Goal: Task Accomplishment & Management: Use online tool/utility

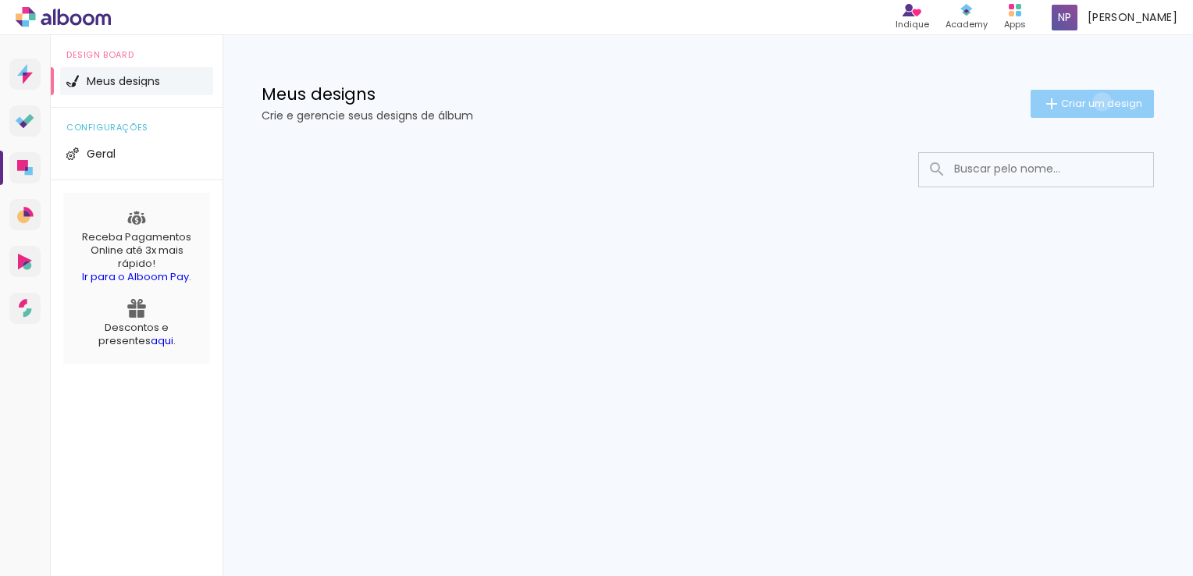
click at [1100, 102] on span "Criar um design" at bounding box center [1101, 103] width 81 height 10
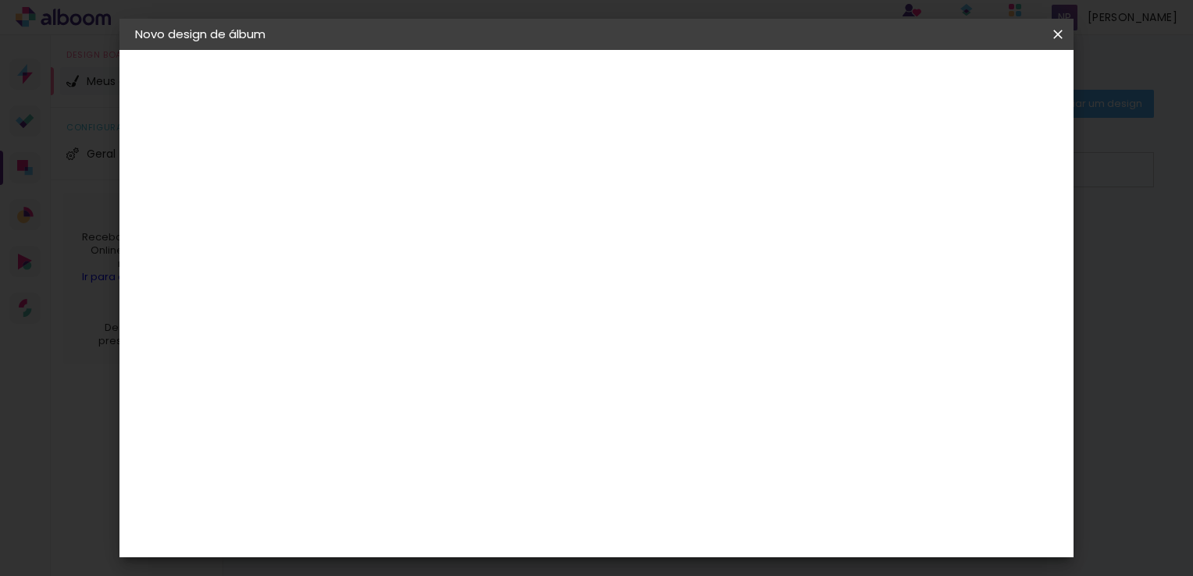
click at [391, 212] on input at bounding box center [391, 210] width 0 height 24
type input "Aniversário [PERSON_NAME] - 1 ano"
type paper-input "Aniversário [PERSON_NAME] - 1 ano"
click at [551, 92] on paper-button "Avançar" at bounding box center [512, 83] width 77 height 27
click at [499, 294] on input at bounding box center [430, 297] width 158 height 20
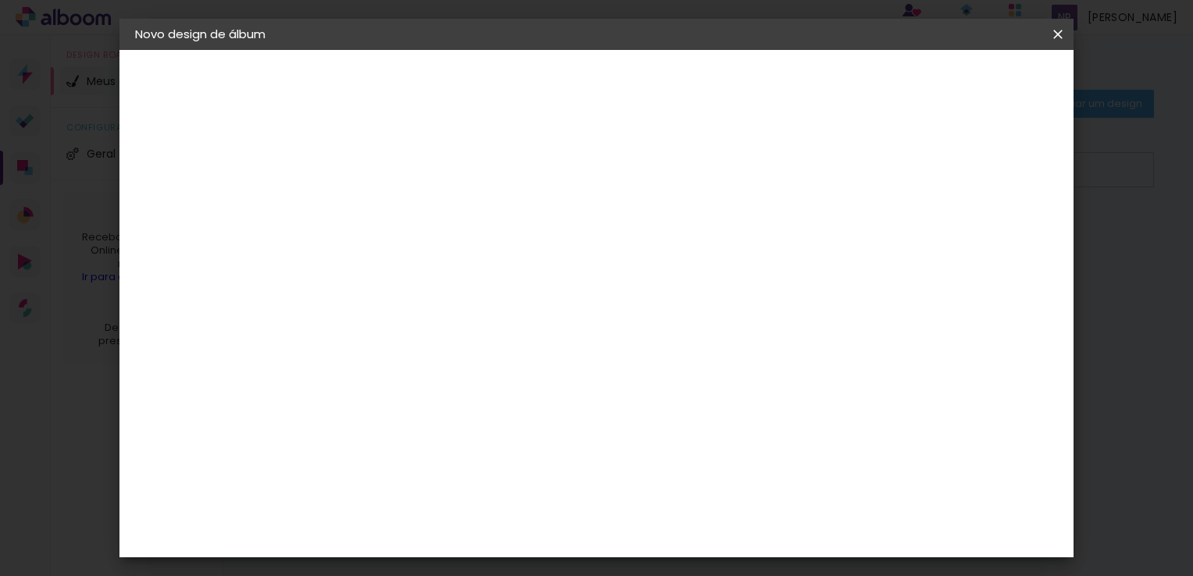
type input "luiz"
type paper-input "luiz"
click at [442, 339] on paper-item "[PERSON_NAME]" at bounding box center [419, 353] width 146 height 34
click at [440, 347] on div "[PERSON_NAME]" at bounding box center [432, 353] width 104 height 12
click at [437, 347] on div "[PERSON_NAME]" at bounding box center [432, 353] width 104 height 12
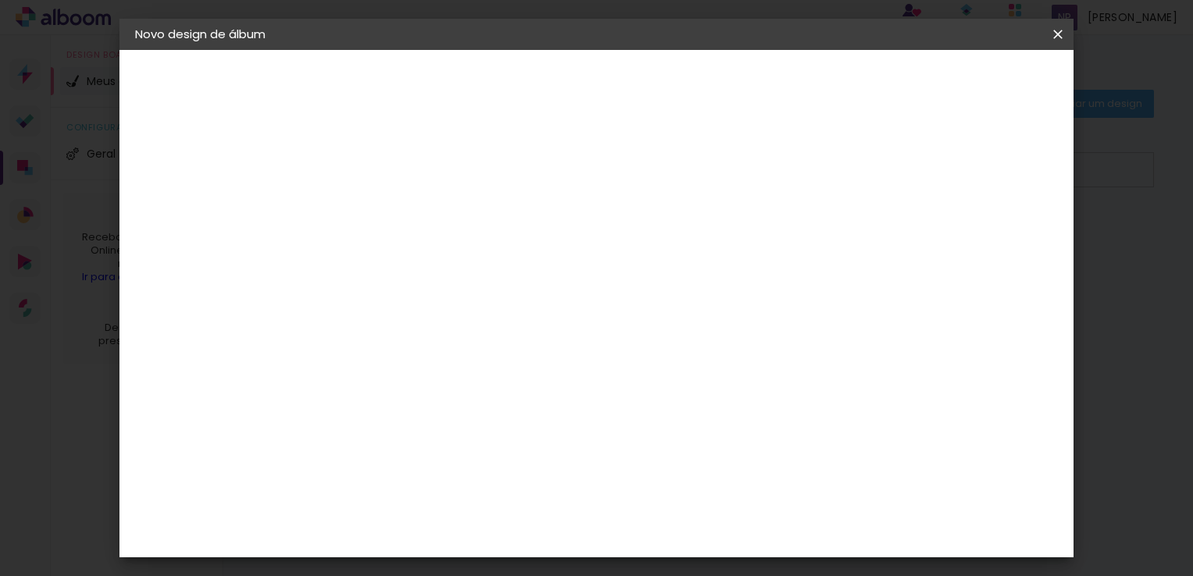
click at [437, 347] on div "[PERSON_NAME]" at bounding box center [432, 353] width 104 height 12
drag, startPoint x: 437, startPoint y: 347, endPoint x: 387, endPoint y: 345, distance: 50.8
click at [387, 347] on div "[PERSON_NAME]" at bounding box center [432, 353] width 104 height 12
click at [400, 354] on div "[PERSON_NAME]" at bounding box center [432, 353] width 104 height 12
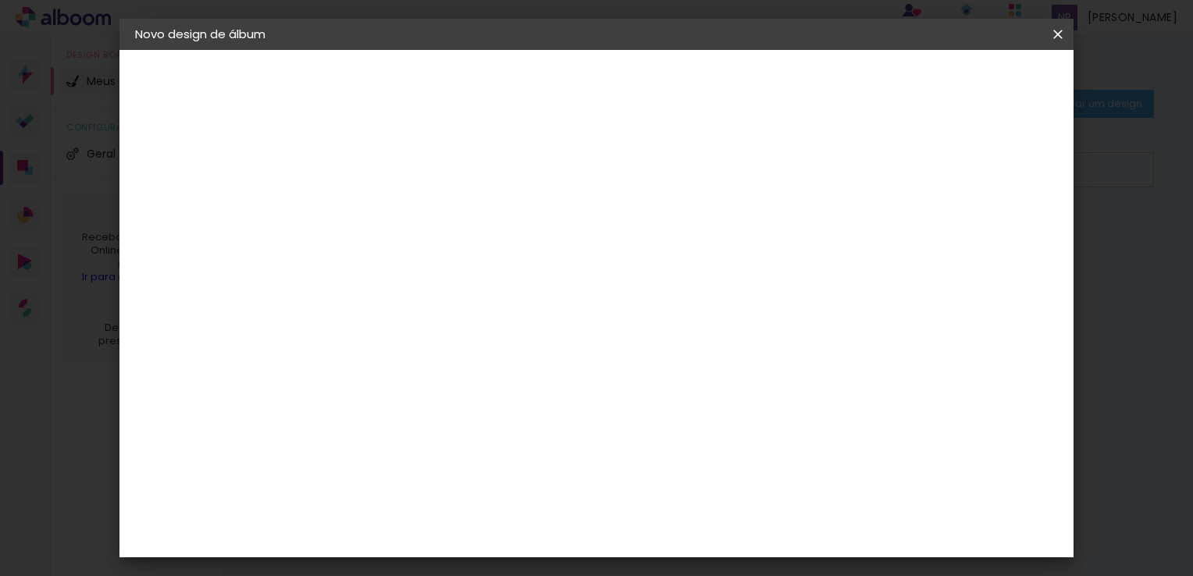
click at [400, 354] on div "[PERSON_NAME]" at bounding box center [432, 353] width 104 height 12
click at [0, 0] on slot "Avançar" at bounding box center [0, 0] width 0 height 0
click at [476, 253] on paper-input-container "Linha" at bounding box center [430, 273] width 91 height 40
click at [0, 0] on slot "Slim Book" at bounding box center [0, 0] width 0 height 0
type input "Slim Book"
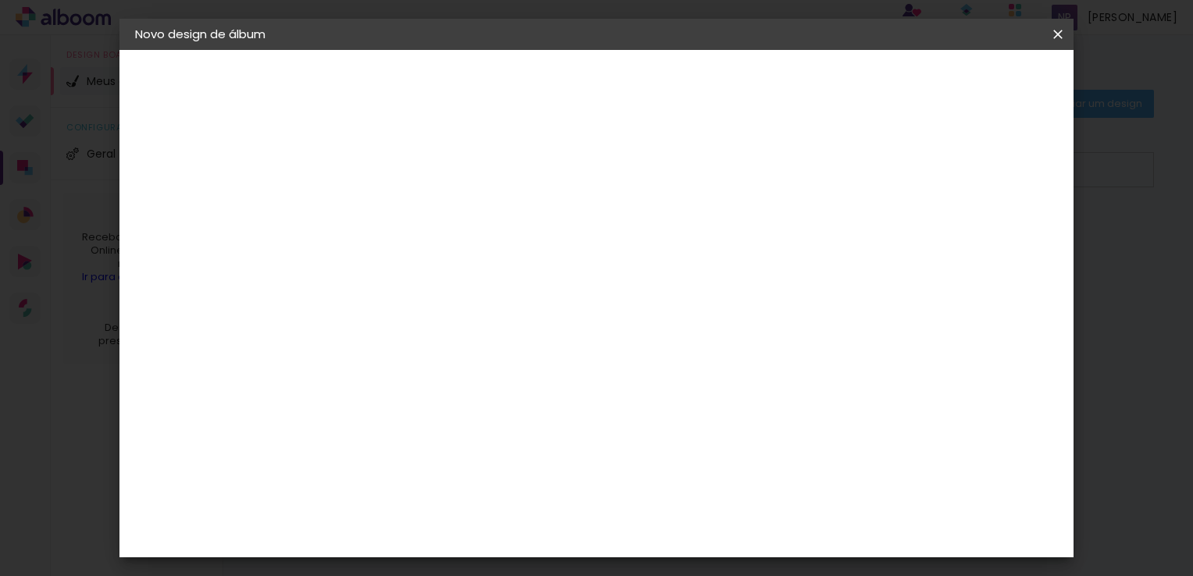
scroll to position [391, 0]
click at [496, 456] on span "25 x 50" at bounding box center [459, 472] width 73 height 32
click at [0, 0] on slot "Avançar" at bounding box center [0, 0] width 0 height 0
click at [824, 77] on span "Iniciar design" at bounding box center [788, 82] width 71 height 11
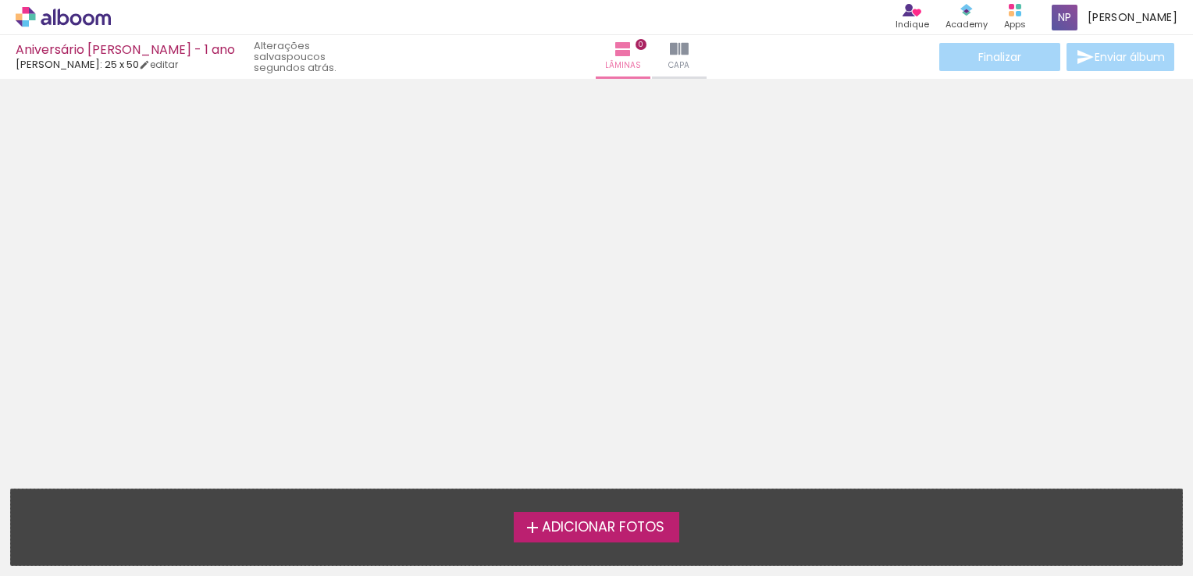
click at [613, 521] on span "Adicionar Fotos" at bounding box center [603, 528] width 123 height 14
click at [0, 0] on input "file" at bounding box center [0, 0] width 0 height 0
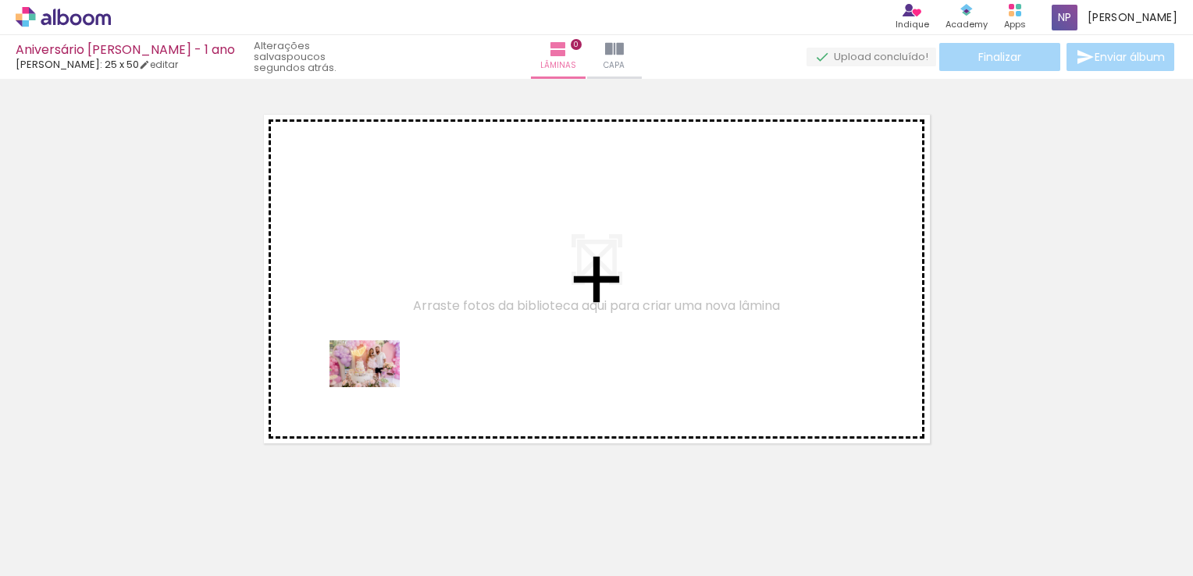
drag, startPoint x: 260, startPoint y: 537, endPoint x: 379, endPoint y: 385, distance: 192.5
click at [379, 385] on quentale-workspace at bounding box center [596, 288] width 1193 height 576
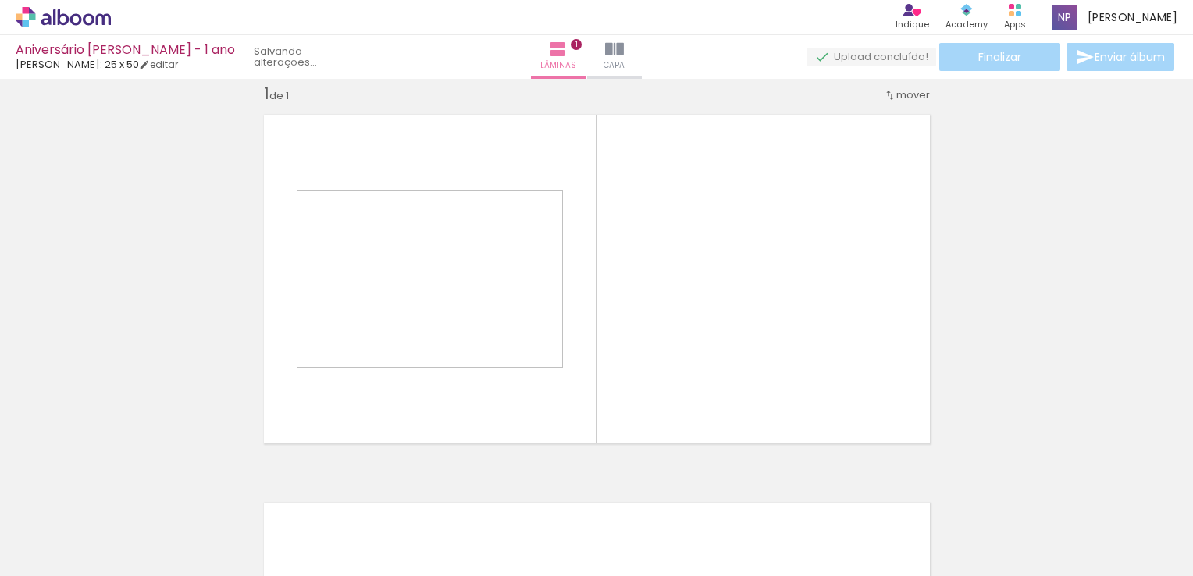
scroll to position [20, 0]
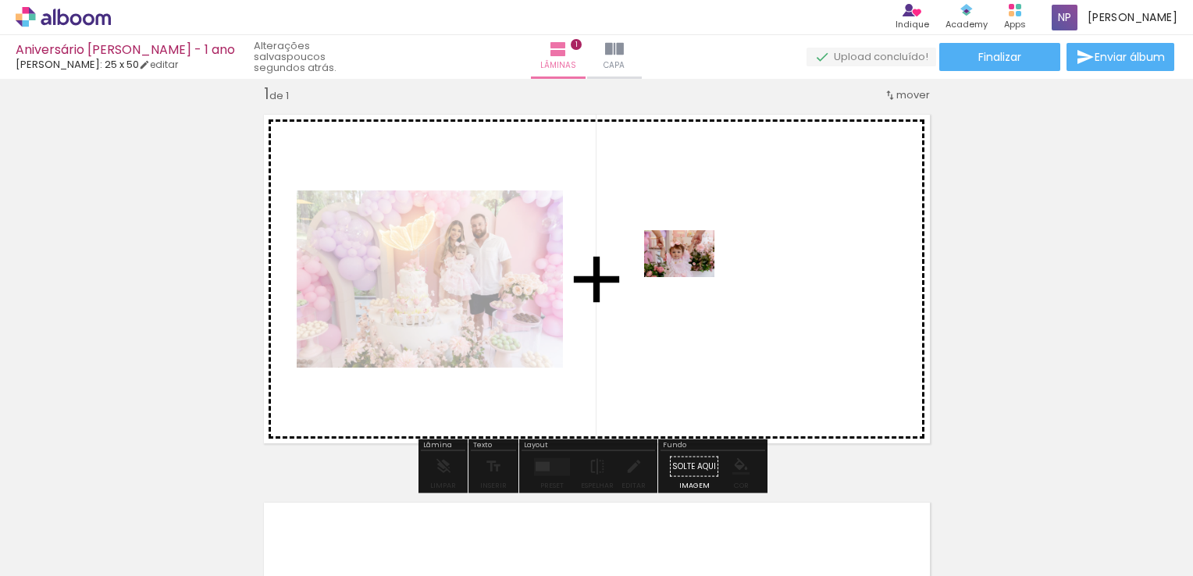
drag, startPoint x: 319, startPoint y: 516, endPoint x: 694, endPoint y: 282, distance: 442.1
click at [694, 282] on quentale-workspace at bounding box center [596, 288] width 1193 height 576
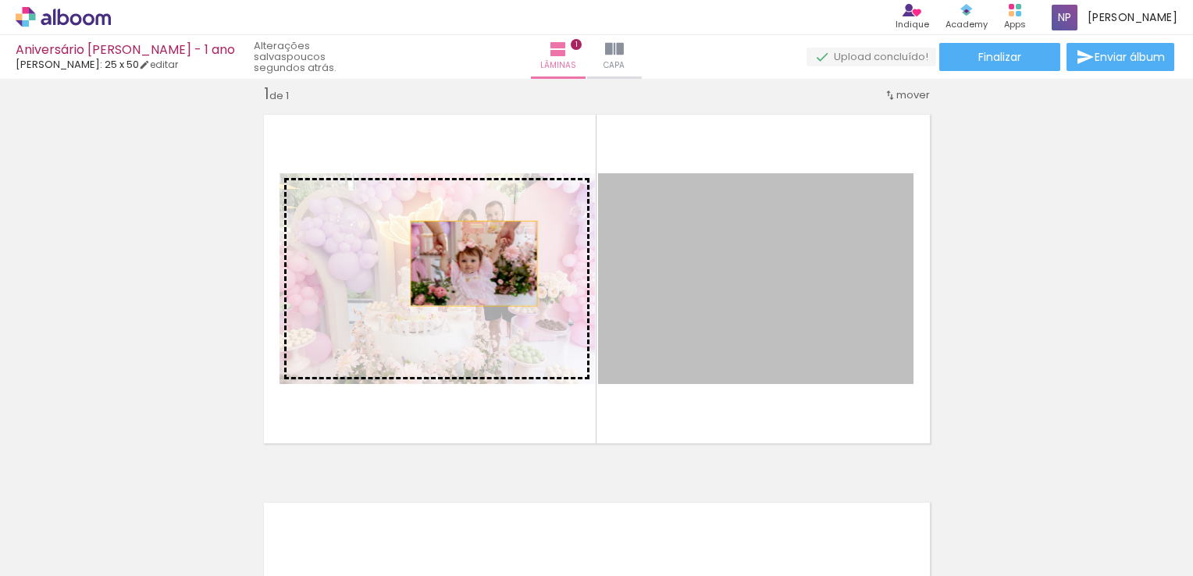
drag, startPoint x: 665, startPoint y: 269, endPoint x: 467, endPoint y: 263, distance: 197.7
click at [0, 0] on slot at bounding box center [0, 0] width 0 height 0
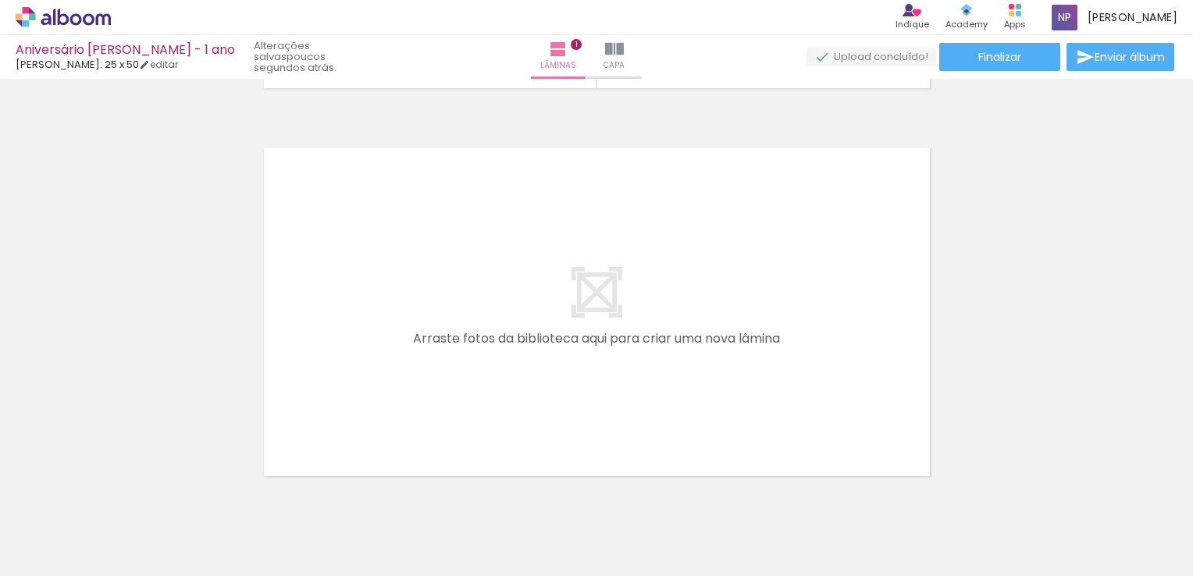
scroll to position [410, 0]
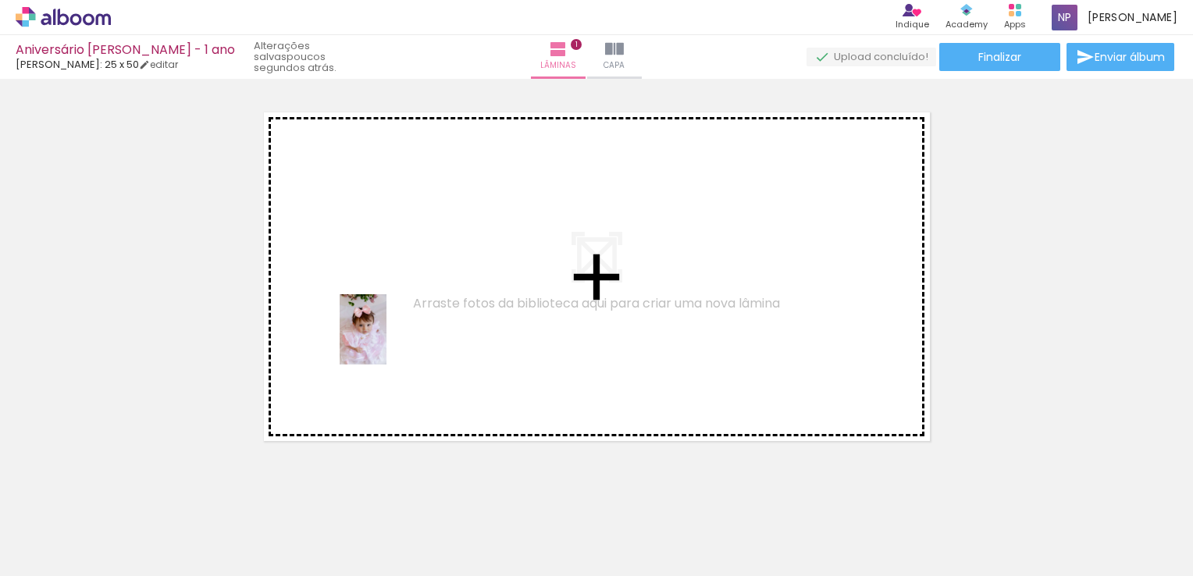
drag, startPoint x: 515, startPoint y: 544, endPoint x: 380, endPoint y: 333, distance: 251.5
click at [380, 333] on quentale-workspace at bounding box center [596, 288] width 1193 height 576
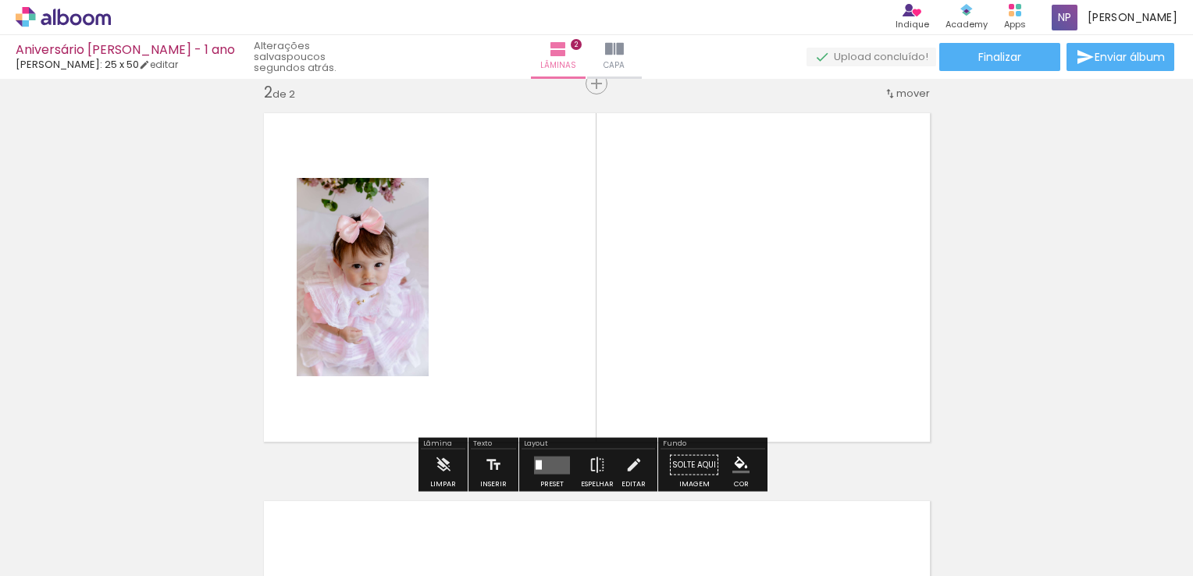
scroll to position [408, 0]
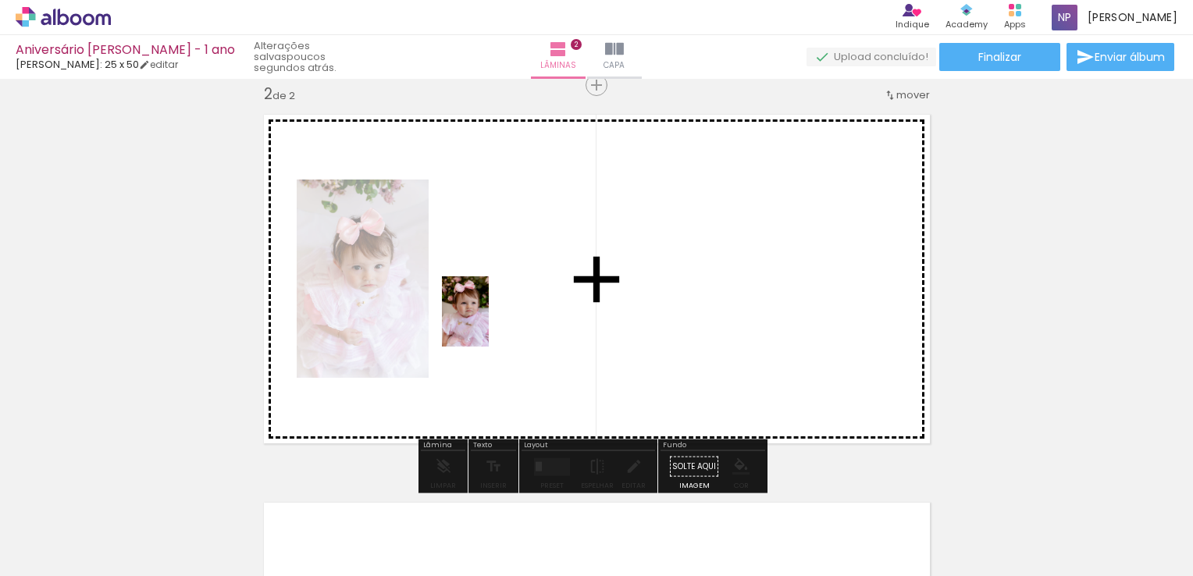
drag, startPoint x: 676, startPoint y: 530, endPoint x: 492, endPoint y: 315, distance: 283.6
click at [492, 315] on quentale-workspace at bounding box center [596, 288] width 1193 height 576
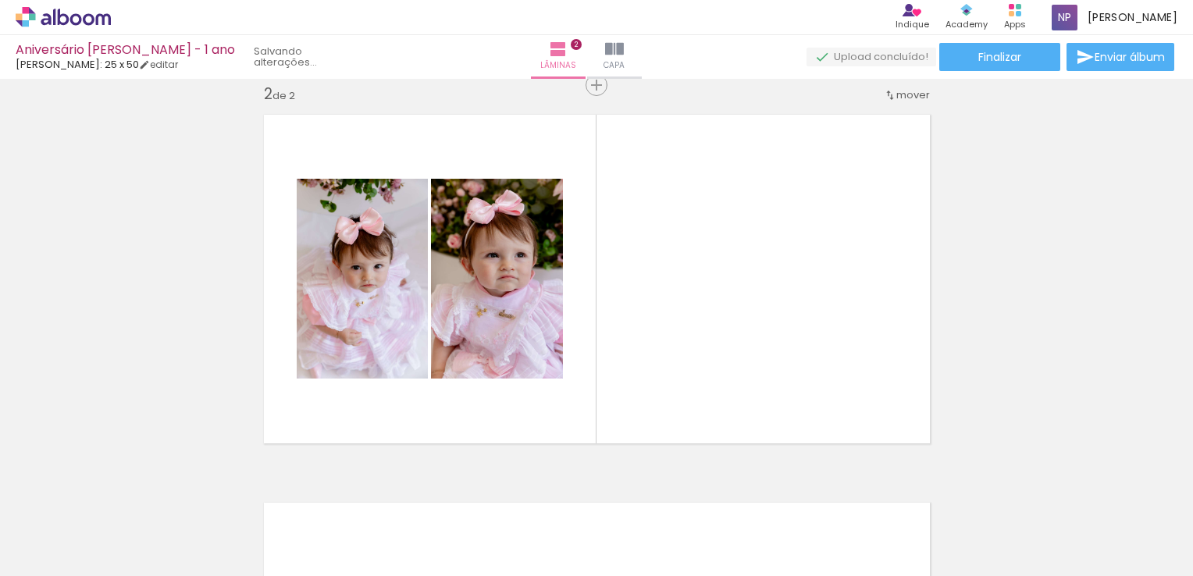
scroll to position [0, 94]
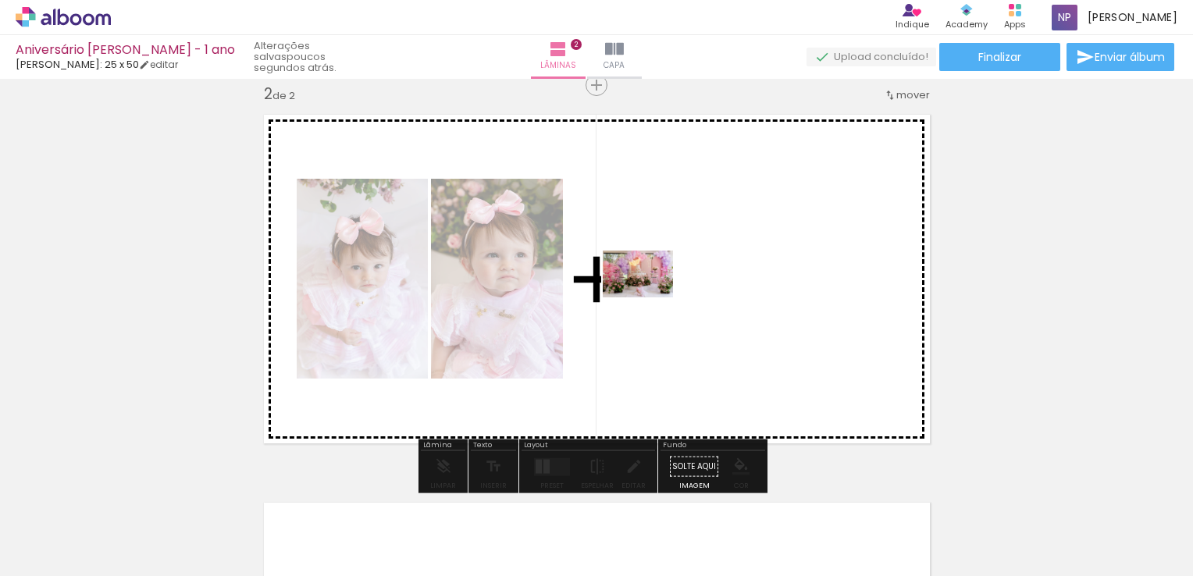
drag, startPoint x: 475, startPoint y: 533, endPoint x: 651, endPoint y: 297, distance: 294.1
click at [651, 297] on quentale-workspace at bounding box center [596, 288] width 1193 height 576
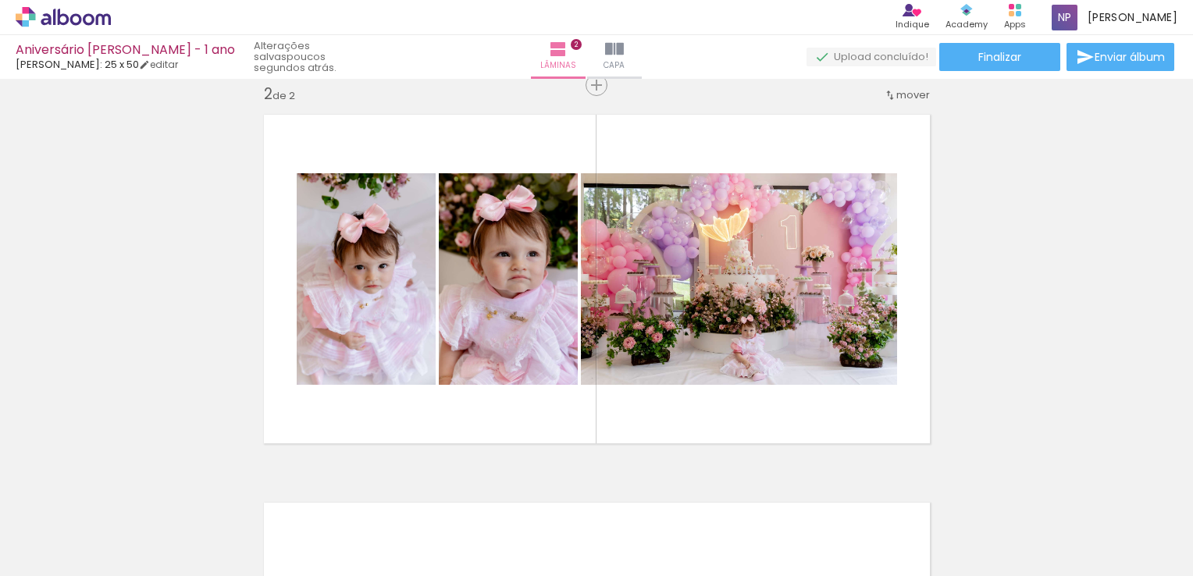
scroll to position [0, 187]
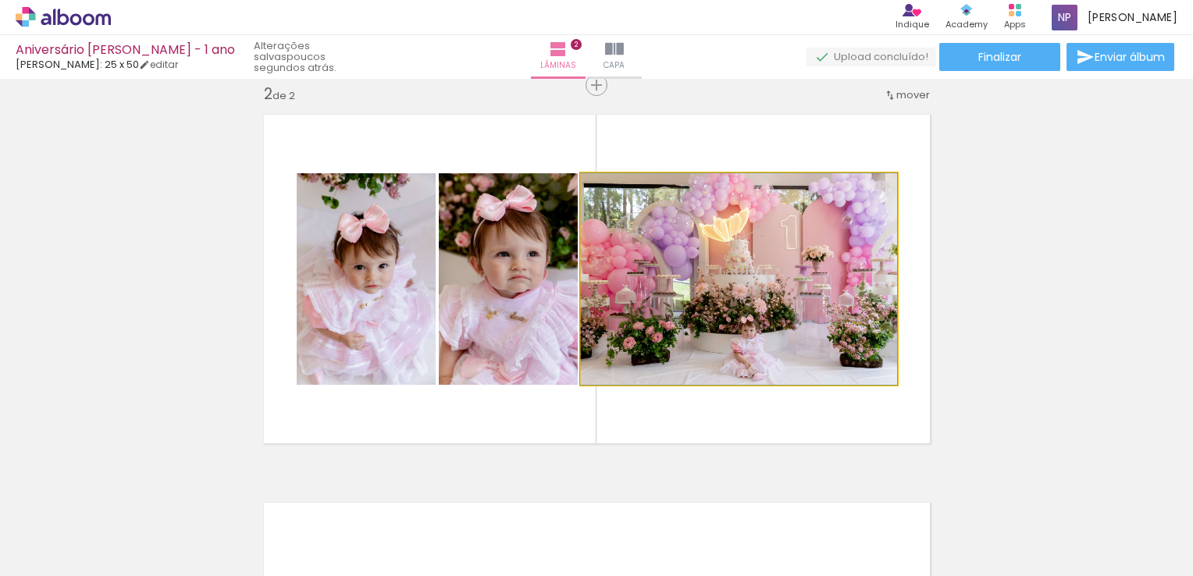
drag, startPoint x: 872, startPoint y: 293, endPoint x: 720, endPoint y: 337, distance: 157.9
click at [720, 337] on quentale-photo at bounding box center [739, 279] width 316 height 212
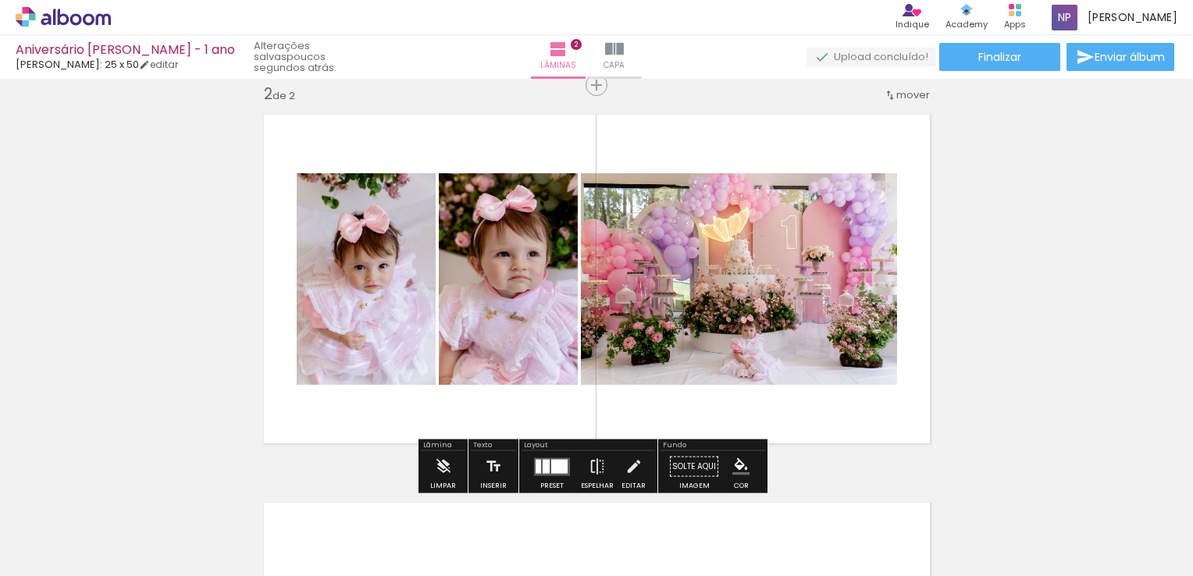
drag, startPoint x: 881, startPoint y: 326, endPoint x: 820, endPoint y: 400, distance: 96.0
click at [820, 400] on quentale-layouter at bounding box center [597, 279] width 687 height 349
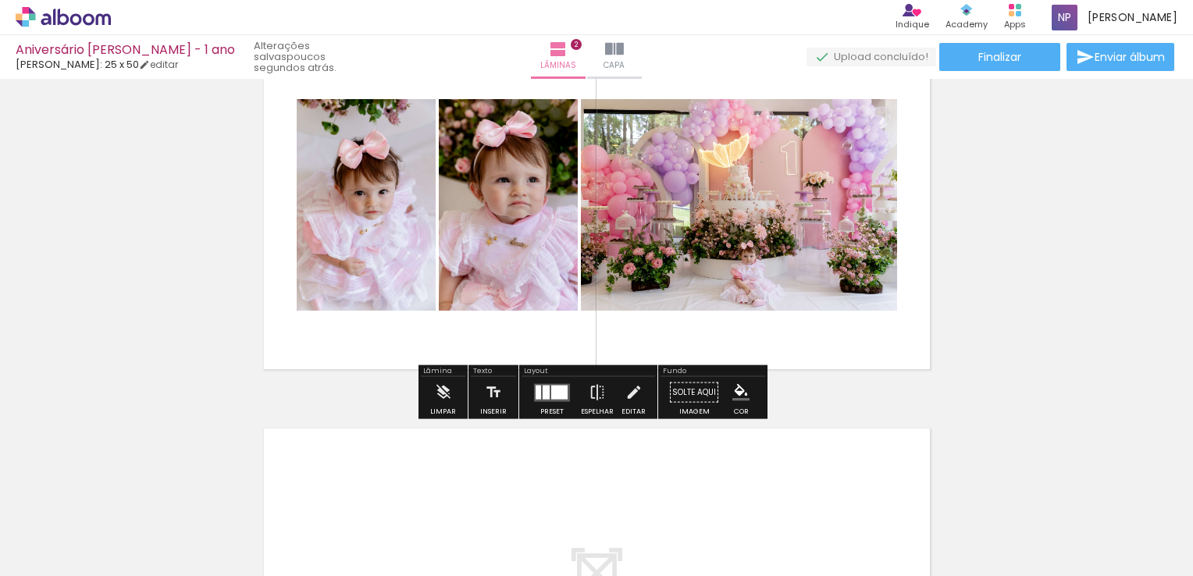
scroll to position [486, 0]
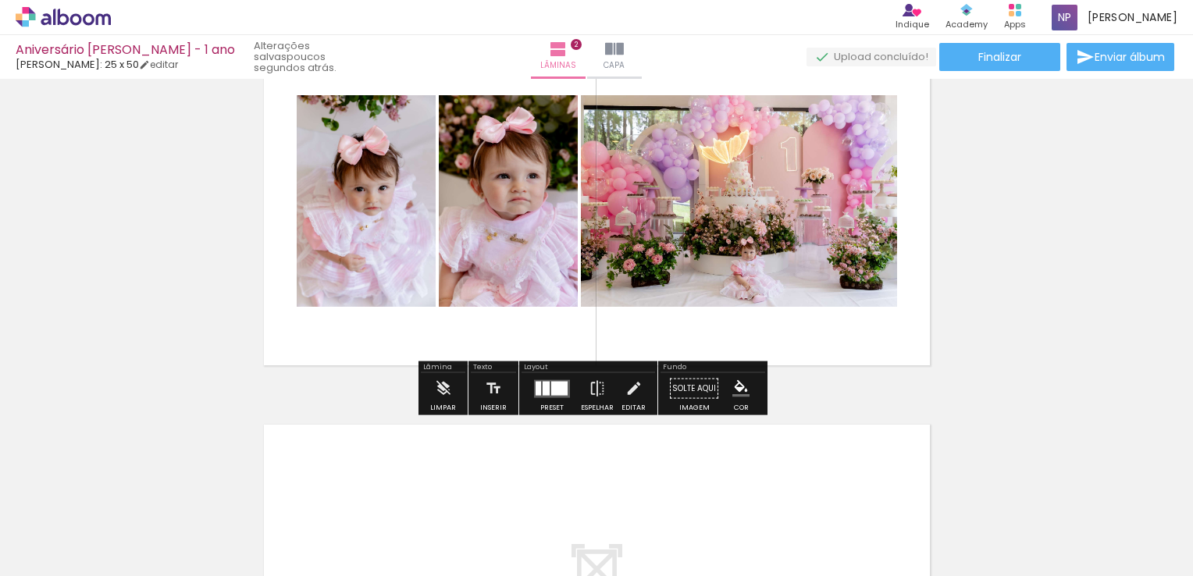
drag, startPoint x: 754, startPoint y: 225, endPoint x: 713, endPoint y: 214, distance: 42.8
click at [713, 214] on quentale-photo at bounding box center [739, 201] width 316 height 212
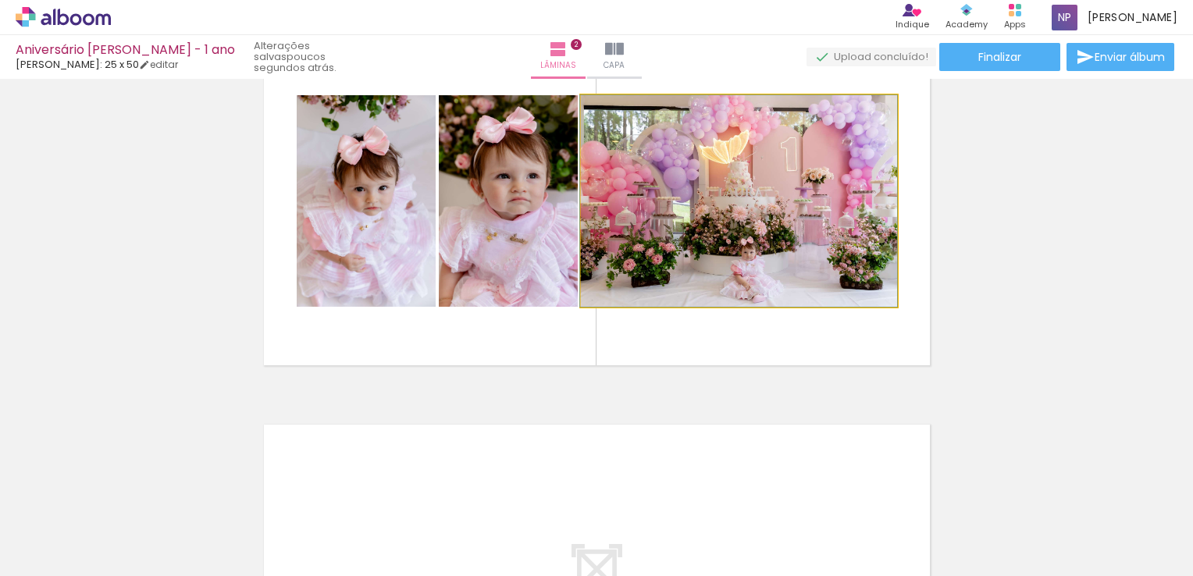
click at [695, 242] on quentale-photo at bounding box center [739, 201] width 316 height 212
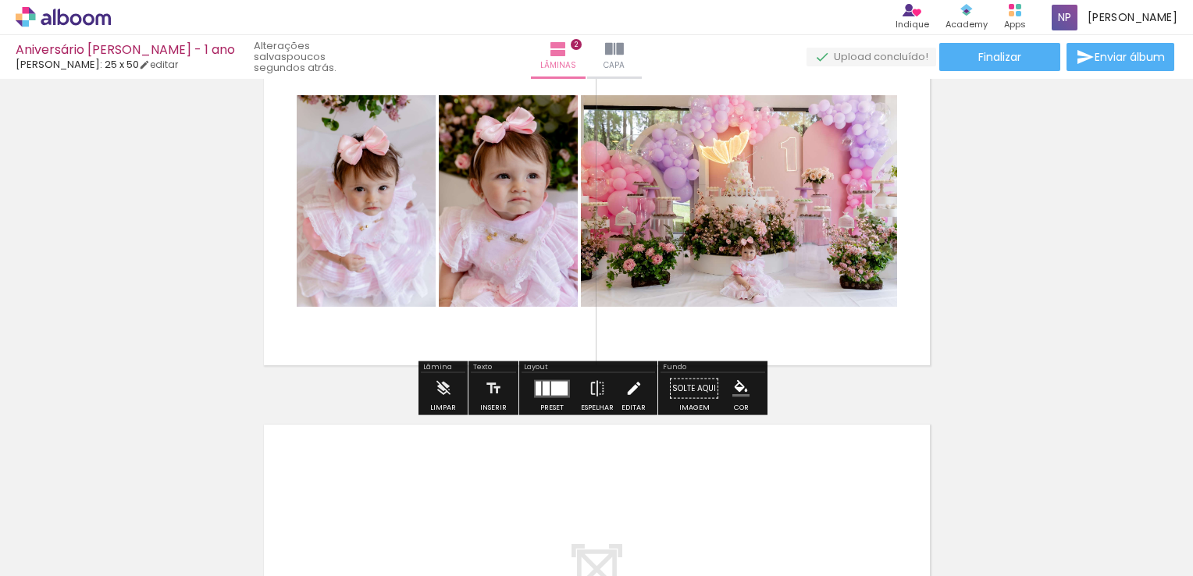
click at [630, 389] on iron-icon at bounding box center [634, 388] width 17 height 31
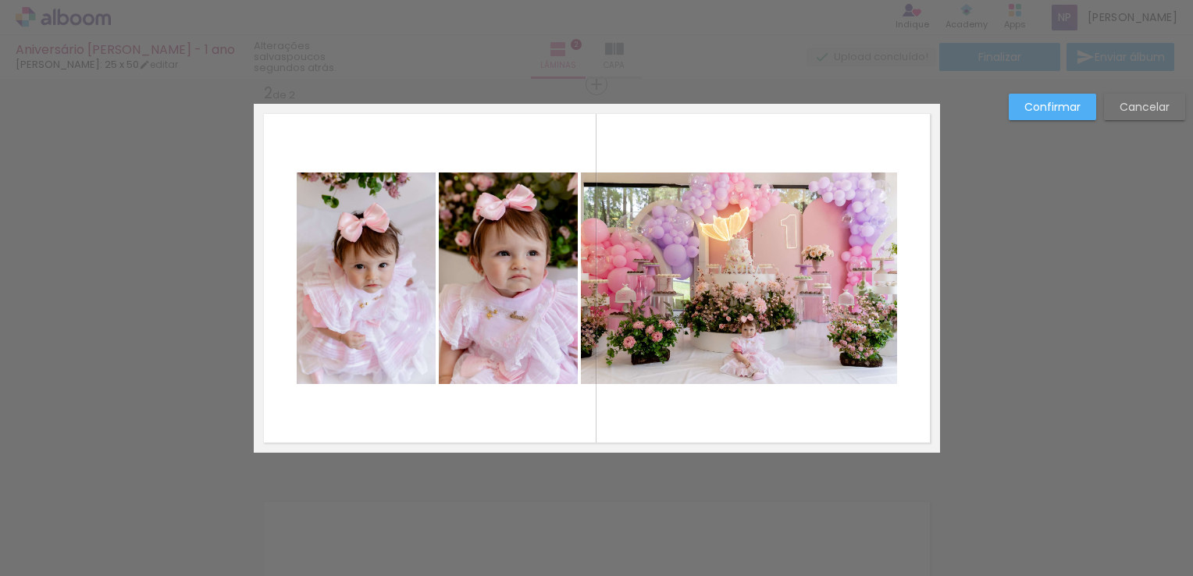
scroll to position [408, 0]
click at [683, 312] on quentale-photo at bounding box center [739, 279] width 316 height 212
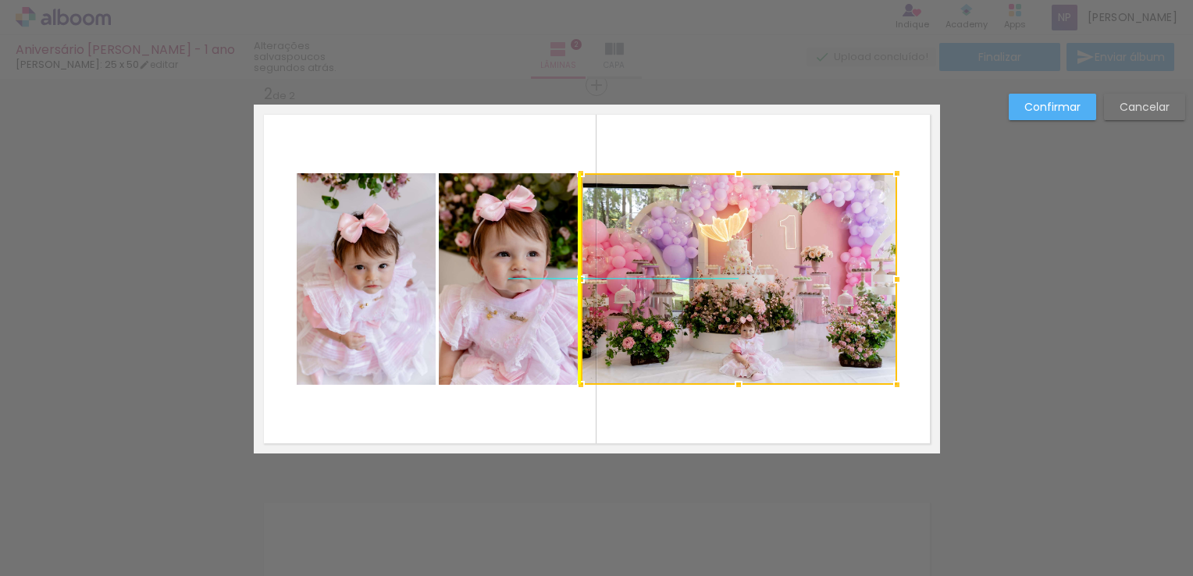
drag, startPoint x: 741, startPoint y: 271, endPoint x: 746, endPoint y: 242, distance: 29.3
click at [746, 242] on div at bounding box center [739, 279] width 316 height 212
click at [0, 0] on slot "Cancelar" at bounding box center [0, 0] width 0 height 0
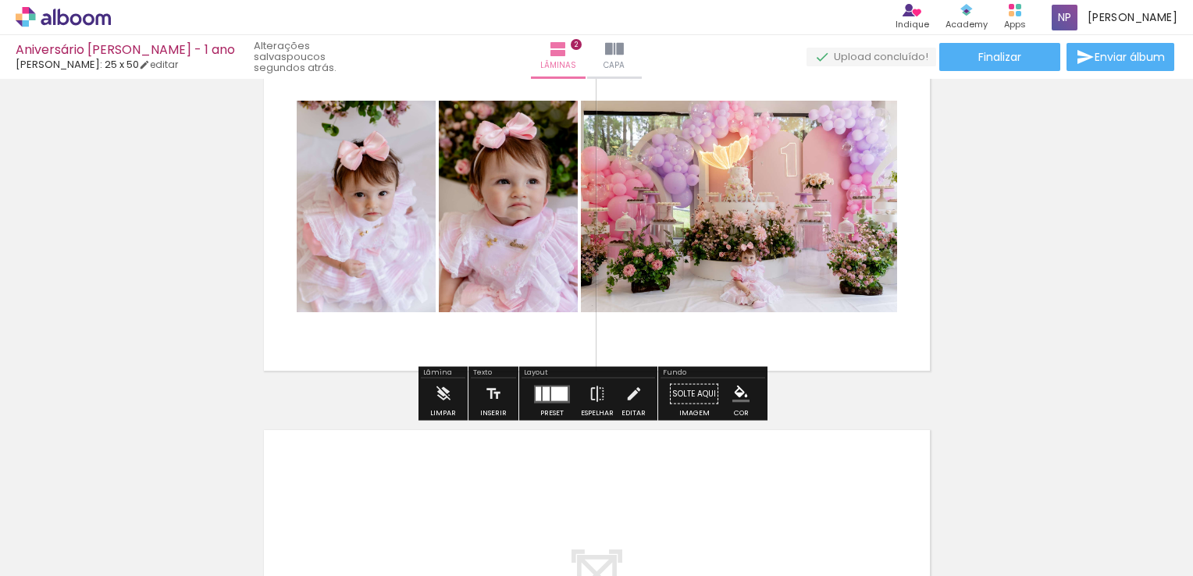
scroll to position [486, 0]
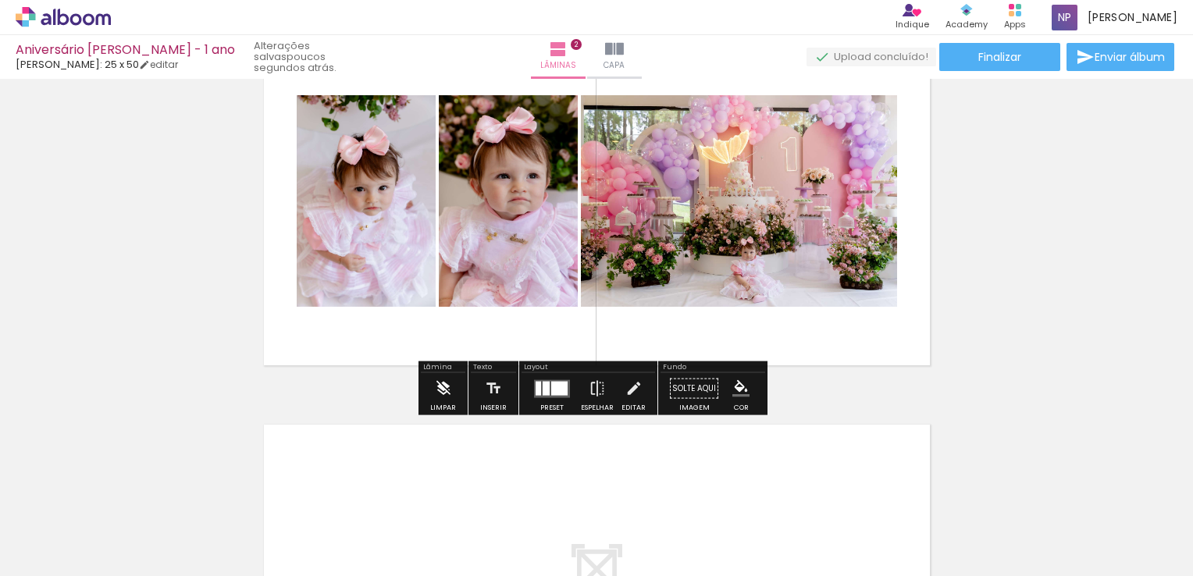
click at [435, 387] on iron-icon at bounding box center [443, 388] width 17 height 31
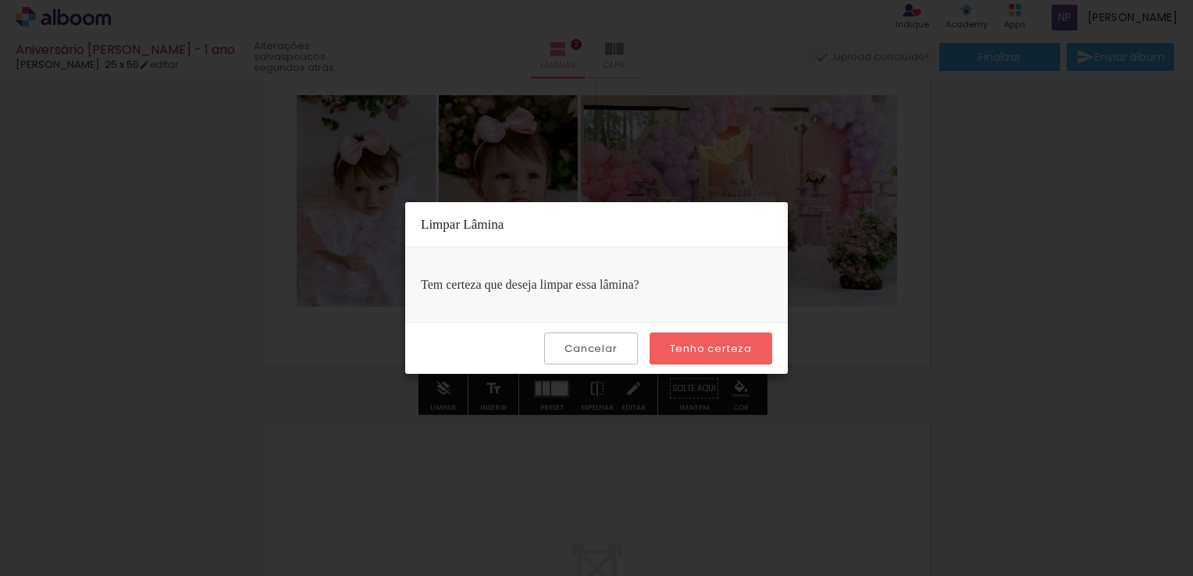
click at [0, 0] on slot "Tenho certeza" at bounding box center [0, 0] width 0 height 0
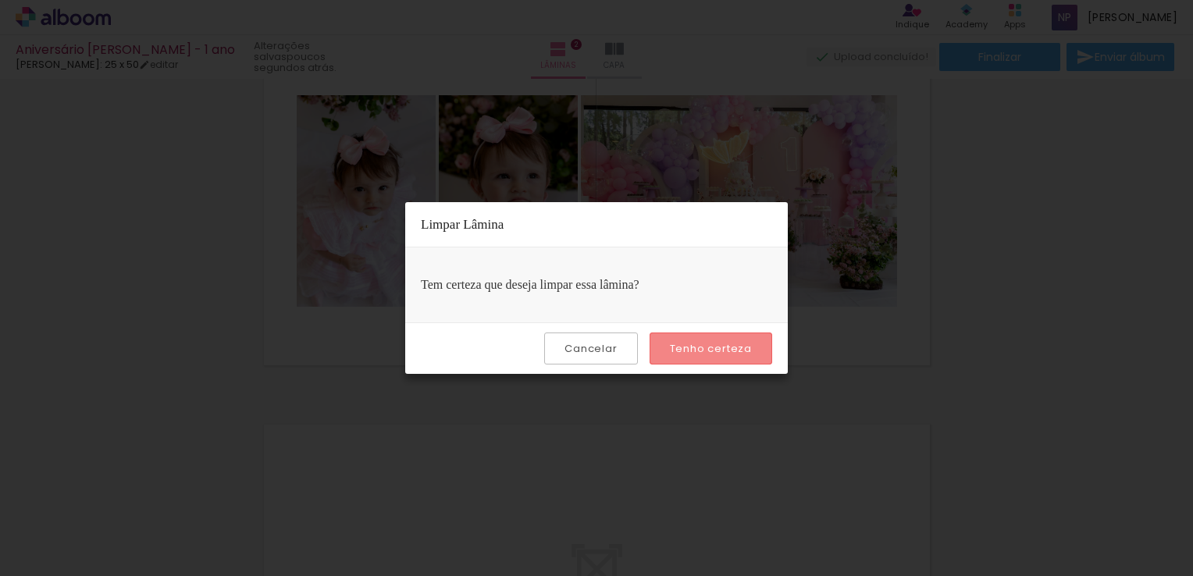
click at [0, 0] on slot "Tenho certeza" at bounding box center [0, 0] width 0 height 0
click at [944, 298] on iron-overlay-backdrop at bounding box center [596, 288] width 1193 height 576
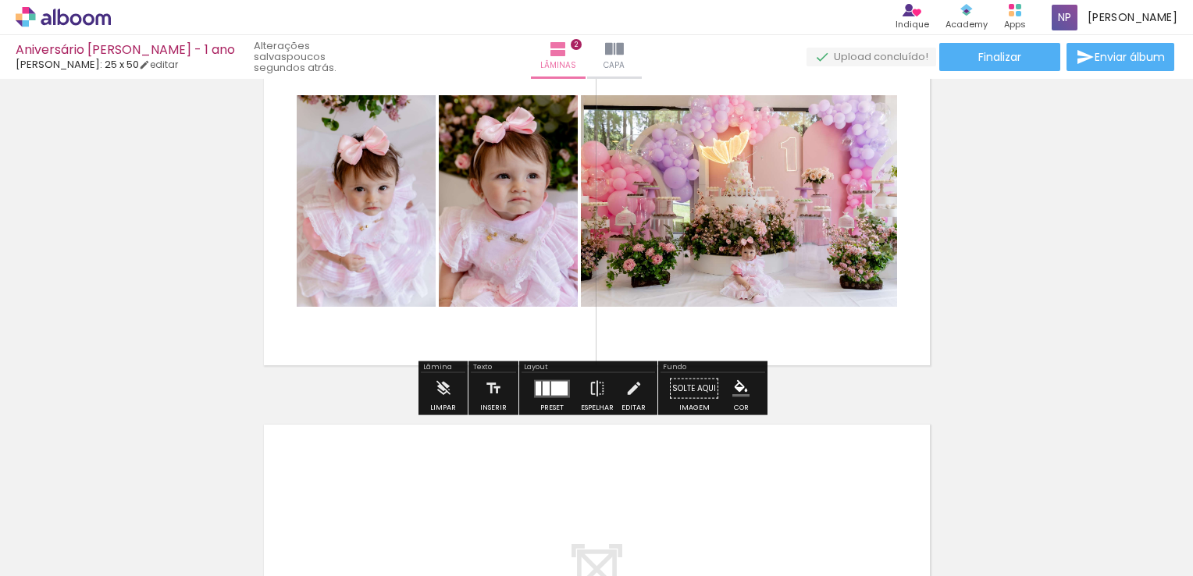
click at [702, 220] on quentale-photo at bounding box center [739, 201] width 316 height 212
click at [444, 383] on iron-icon at bounding box center [443, 388] width 17 height 31
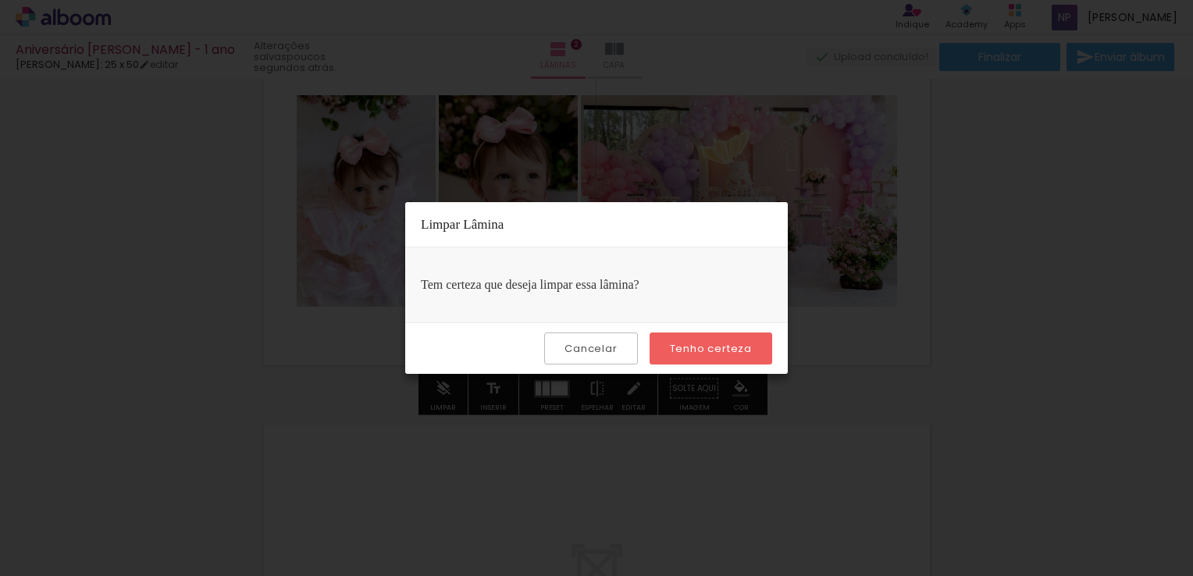
click at [0, 0] on slot "Tenho certeza" at bounding box center [0, 0] width 0 height 0
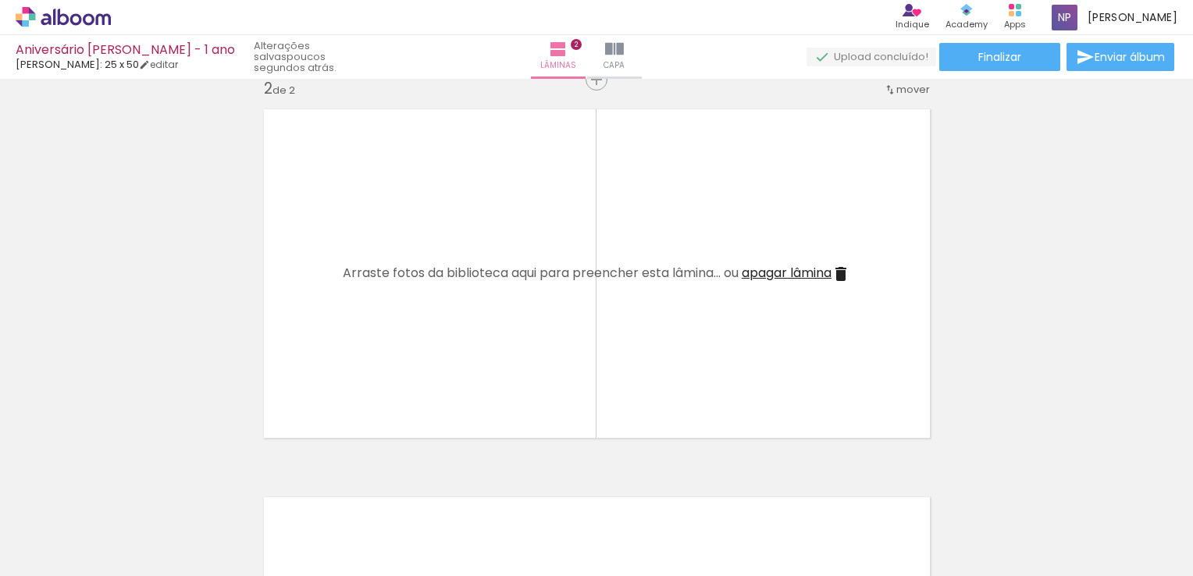
scroll to position [408, 0]
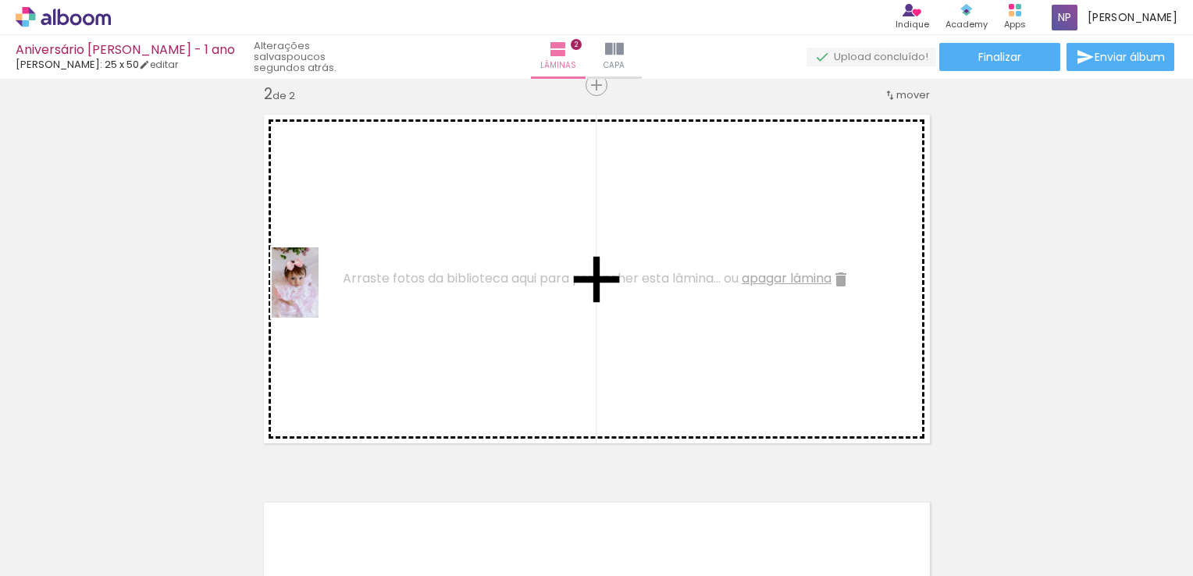
drag, startPoint x: 304, startPoint y: 526, endPoint x: 319, endPoint y: 294, distance: 231.7
click at [319, 294] on quentale-workspace at bounding box center [596, 288] width 1193 height 576
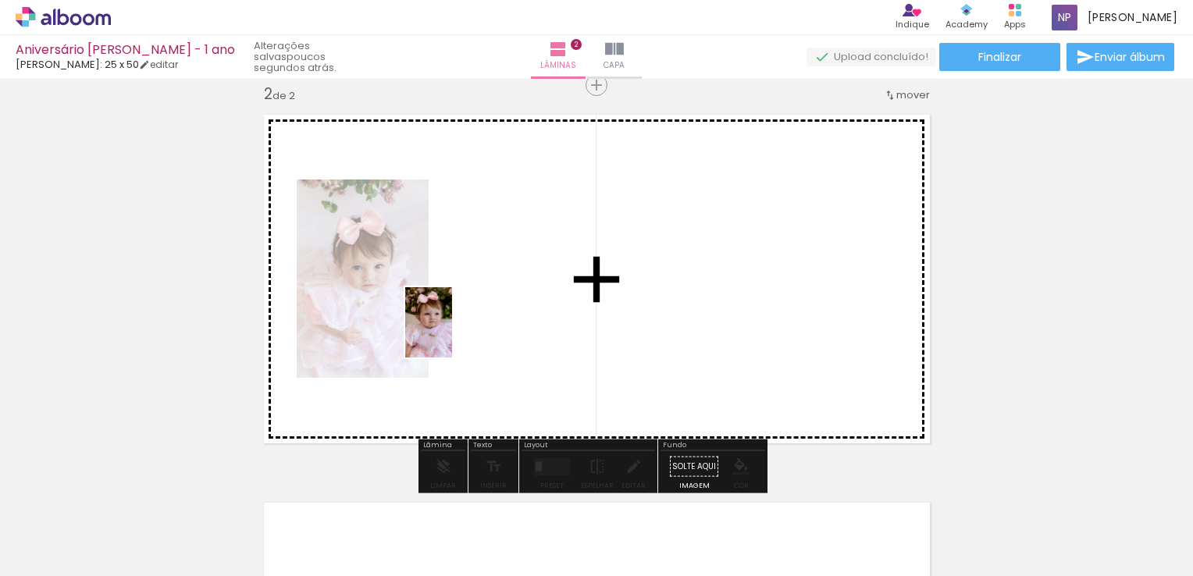
drag, startPoint x: 503, startPoint y: 533, endPoint x: 489, endPoint y: 301, distance: 231.6
click at [489, 301] on quentale-workspace at bounding box center [596, 288] width 1193 height 576
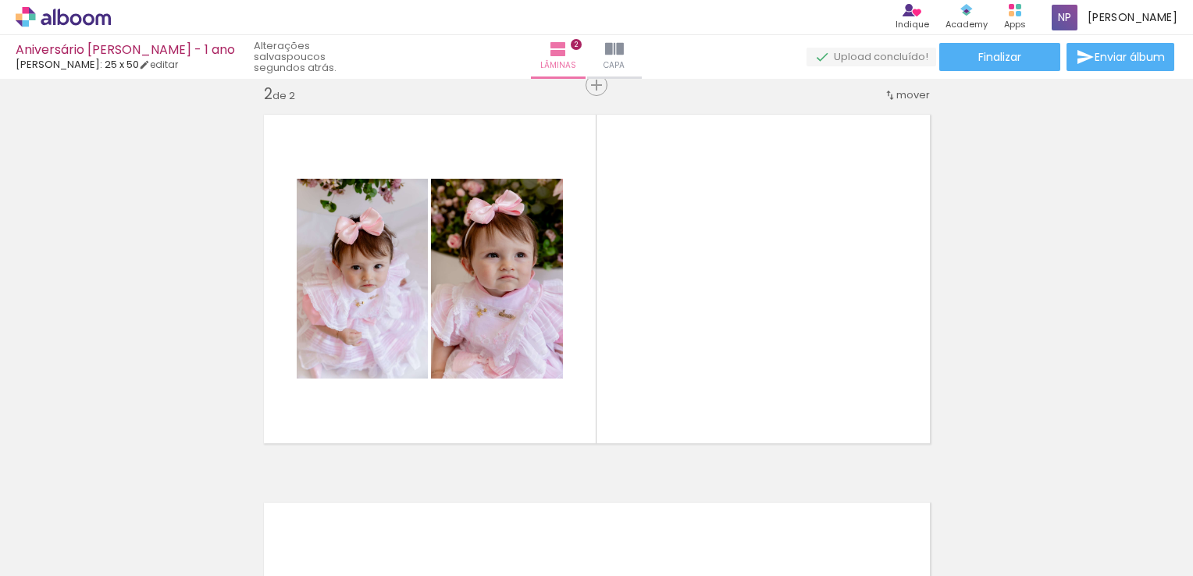
scroll to position [0, 137]
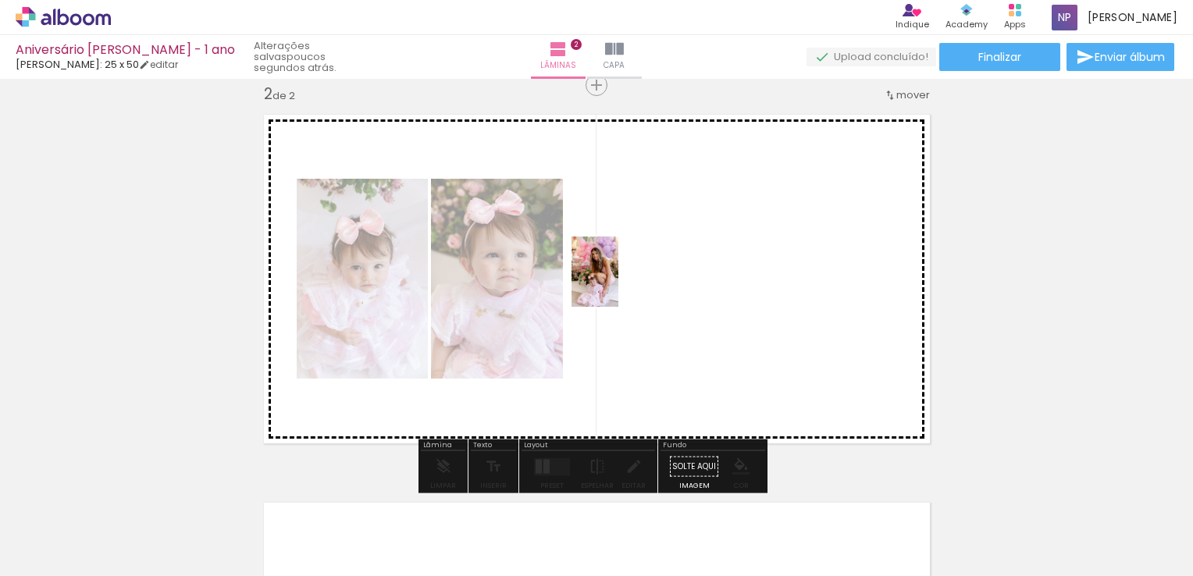
drag, startPoint x: 280, startPoint y: 522, endPoint x: 670, endPoint y: 289, distance: 453.9
click at [670, 289] on quentale-workspace at bounding box center [596, 288] width 1193 height 576
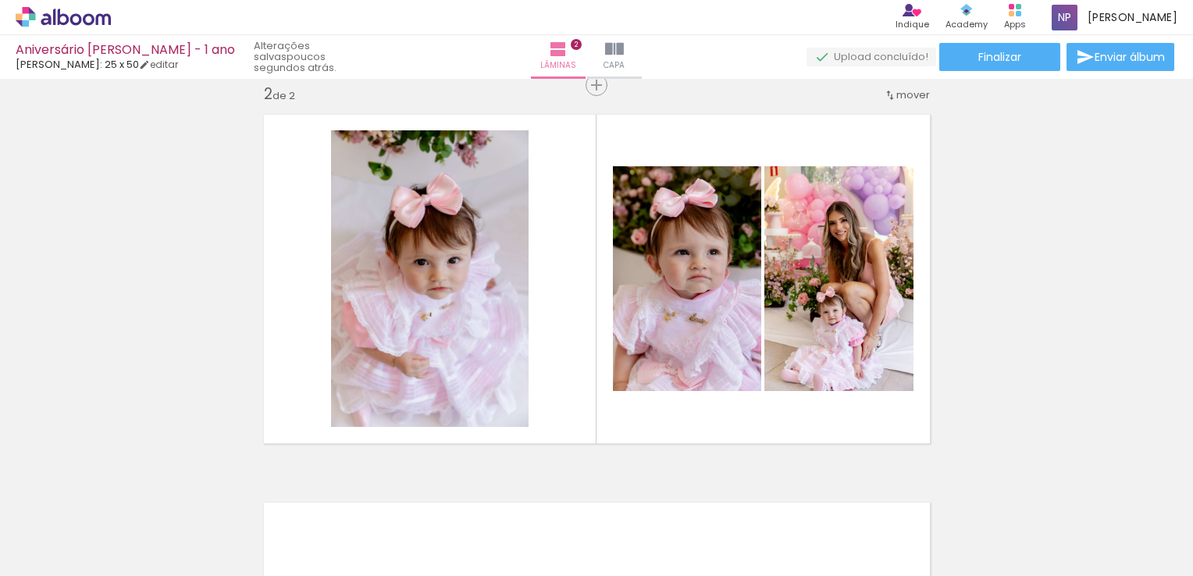
scroll to position [0, 1112]
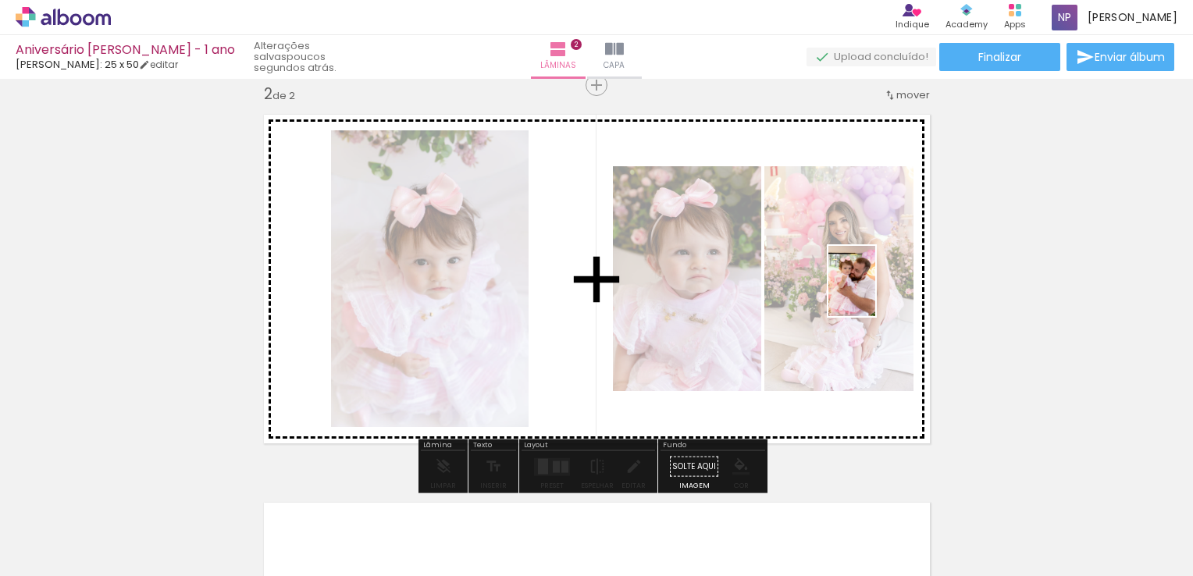
drag, startPoint x: 1066, startPoint y: 538, endPoint x: 876, endPoint y: 280, distance: 321.2
click at [876, 280] on quentale-workspace at bounding box center [596, 288] width 1193 height 576
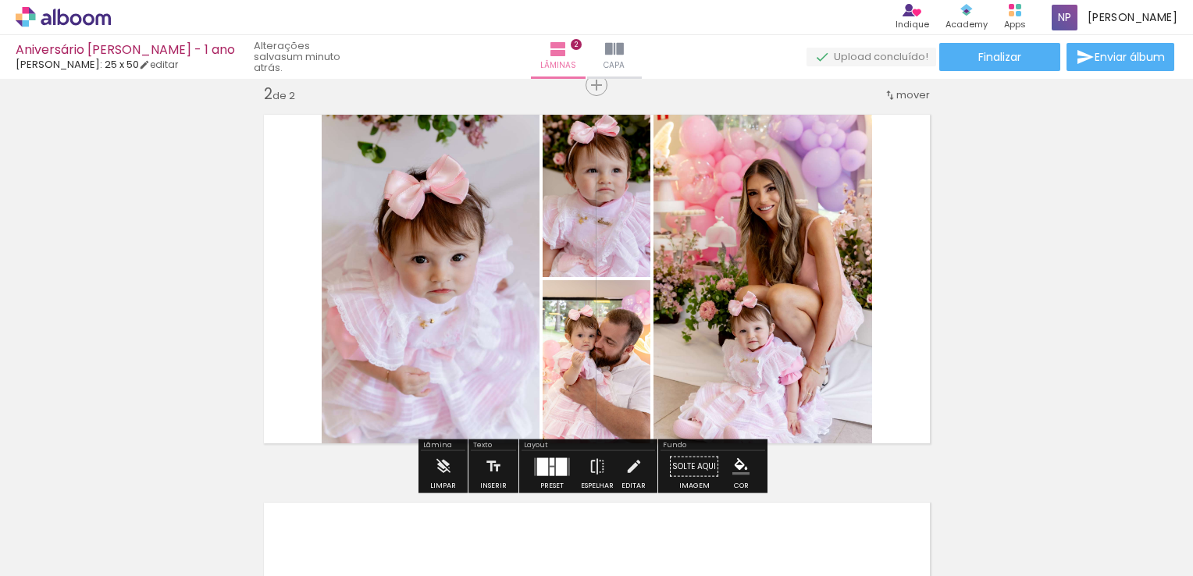
click at [556, 462] on div at bounding box center [561, 467] width 11 height 18
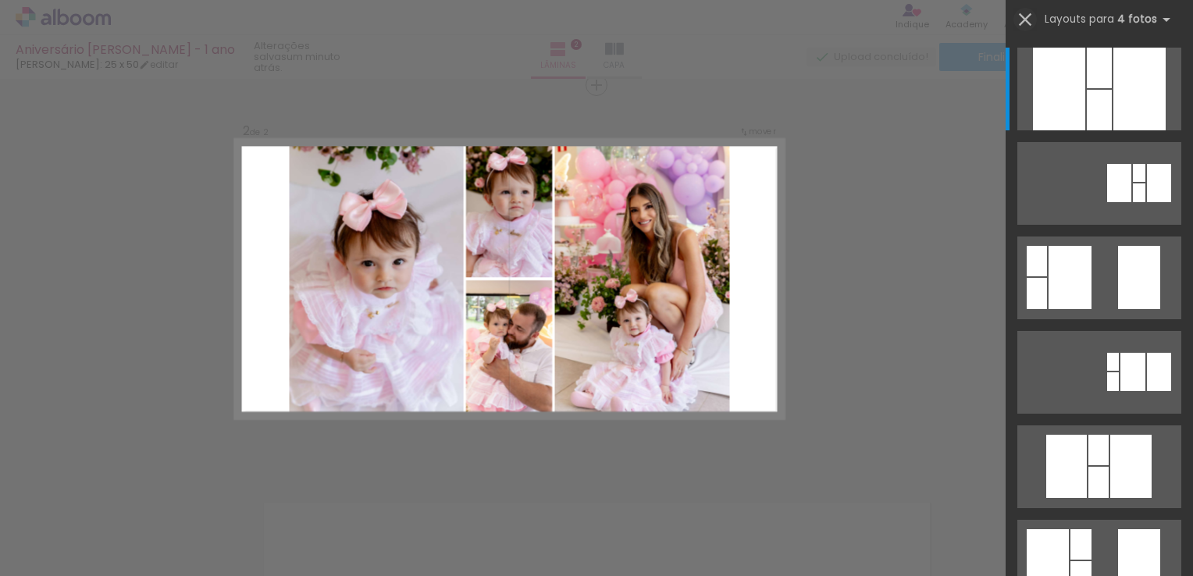
click at [1021, 19] on iron-icon at bounding box center [1026, 20] width 22 height 22
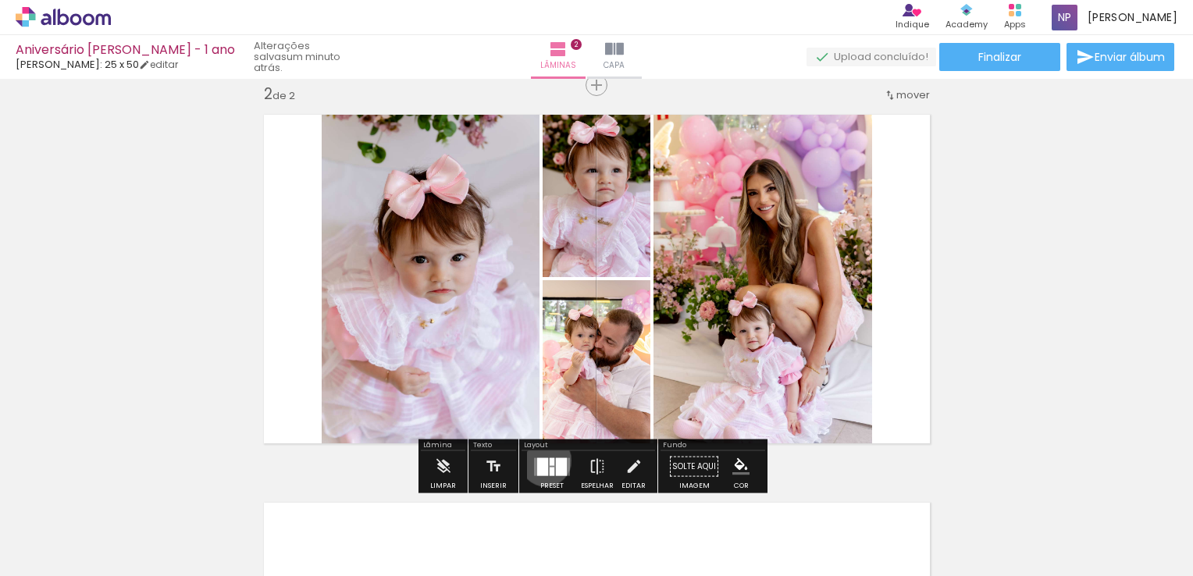
click at [542, 460] on div at bounding box center [542, 467] width 11 height 18
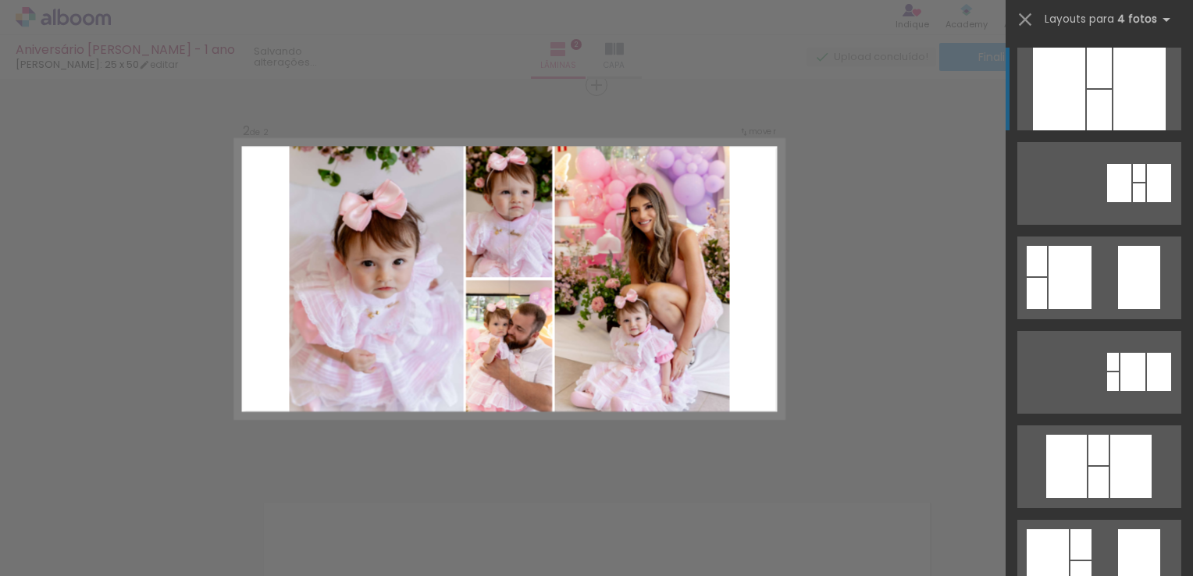
click at [0, 0] on slot at bounding box center [0, 0] width 0 height 0
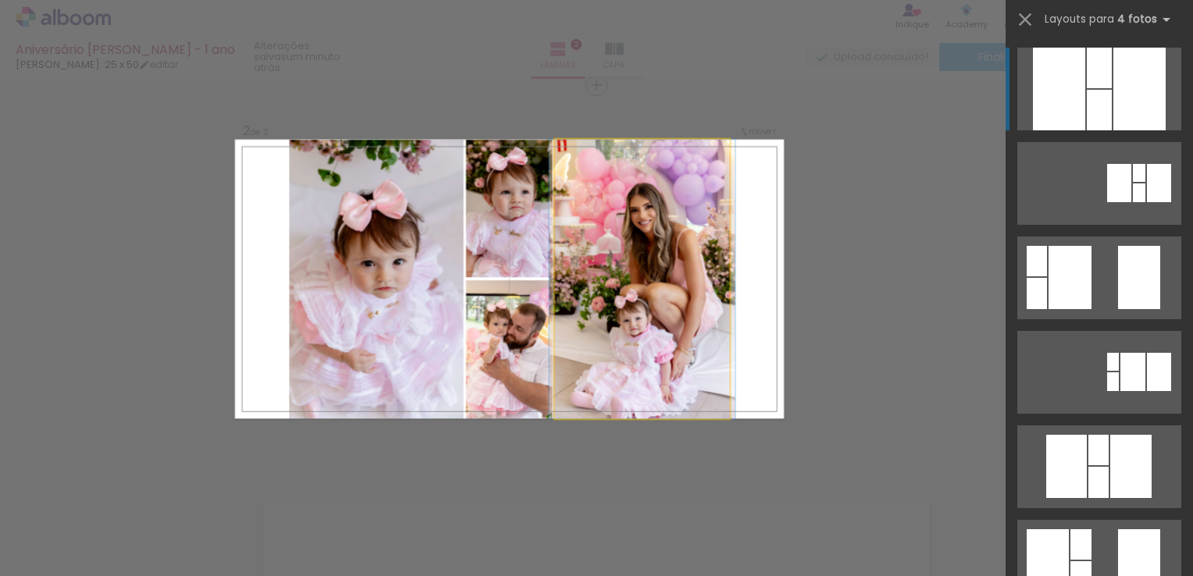
click at [633, 307] on quentale-photo at bounding box center [642, 280] width 175 height 280
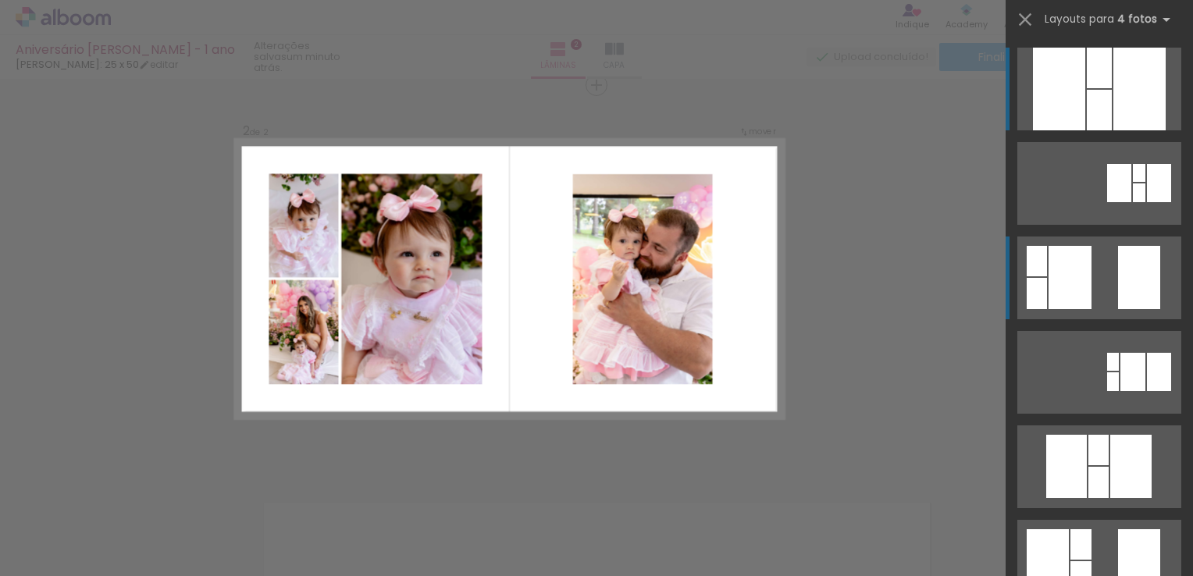
click at [1052, 267] on div at bounding box center [1070, 277] width 43 height 63
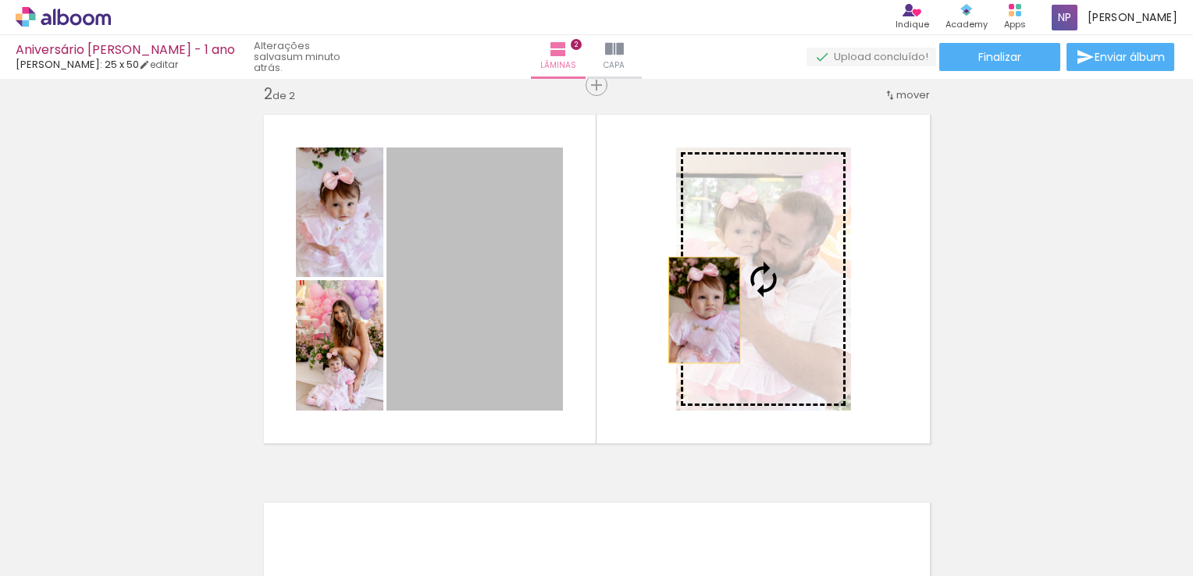
drag, startPoint x: 428, startPoint y: 332, endPoint x: 699, endPoint y: 310, distance: 271.9
click at [0, 0] on slot at bounding box center [0, 0] width 0 height 0
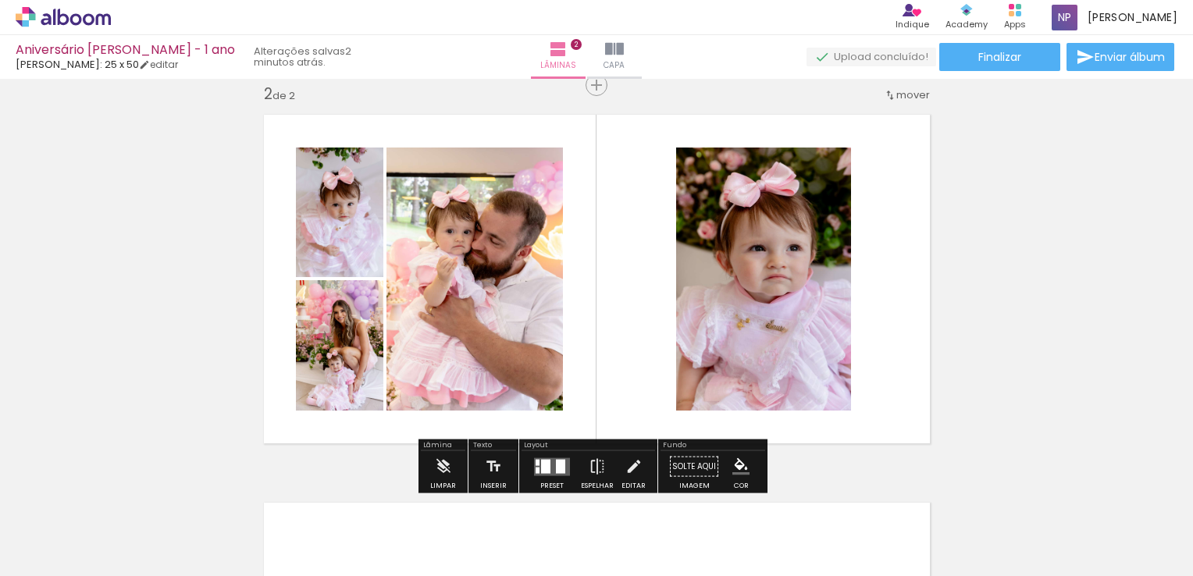
scroll to position [0, 1053]
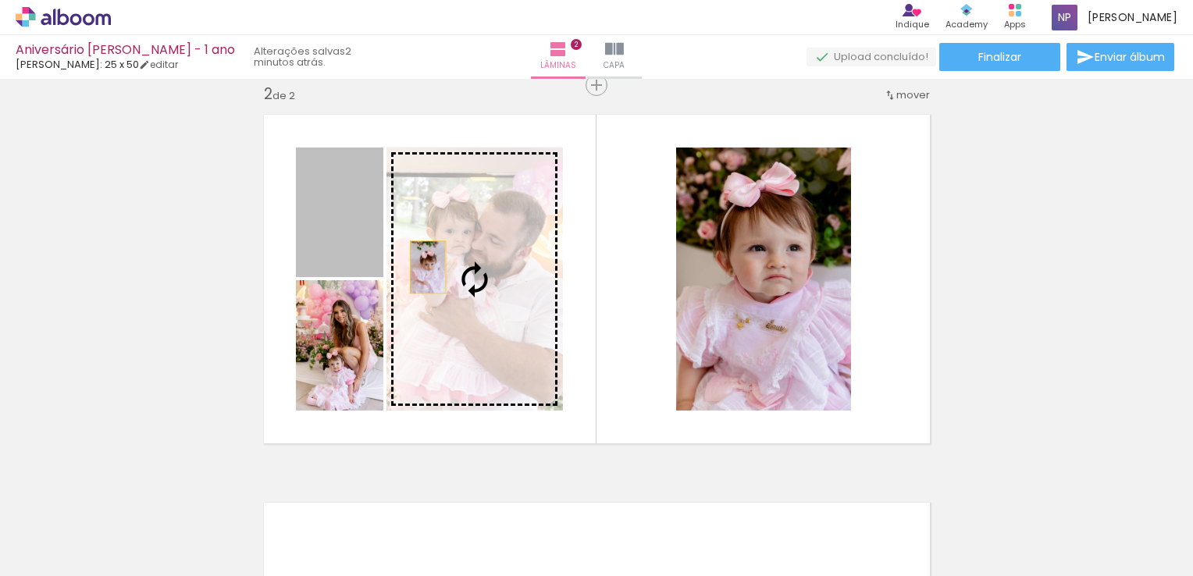
drag, startPoint x: 316, startPoint y: 241, endPoint x: 423, endPoint y: 268, distance: 111.2
click at [0, 0] on slot at bounding box center [0, 0] width 0 height 0
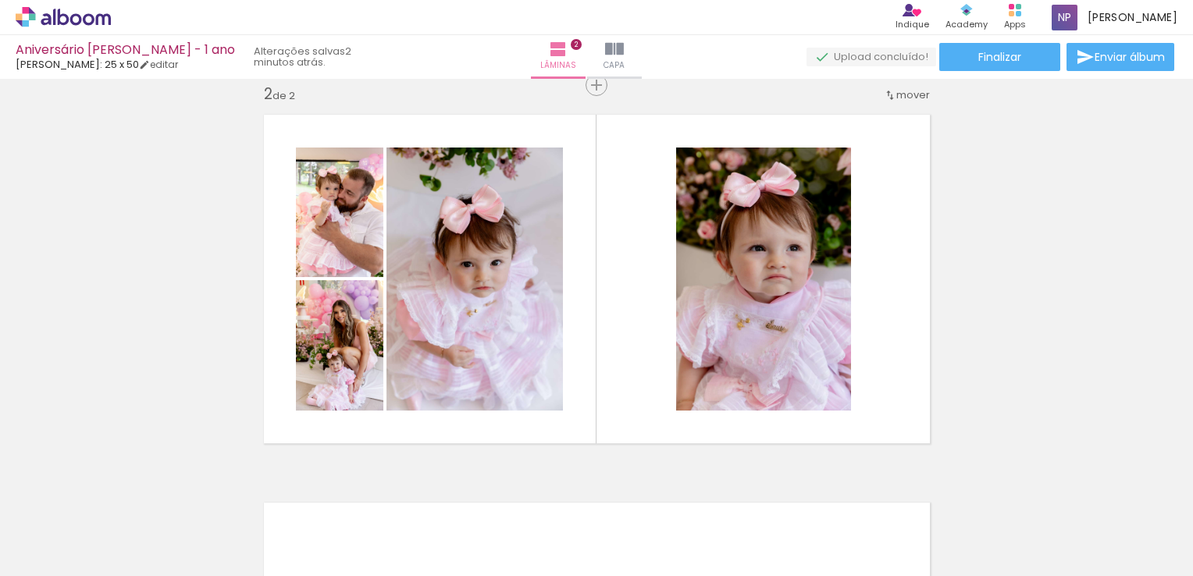
scroll to position [0, 1186]
click at [715, 527] on div at bounding box center [720, 523] width 52 height 77
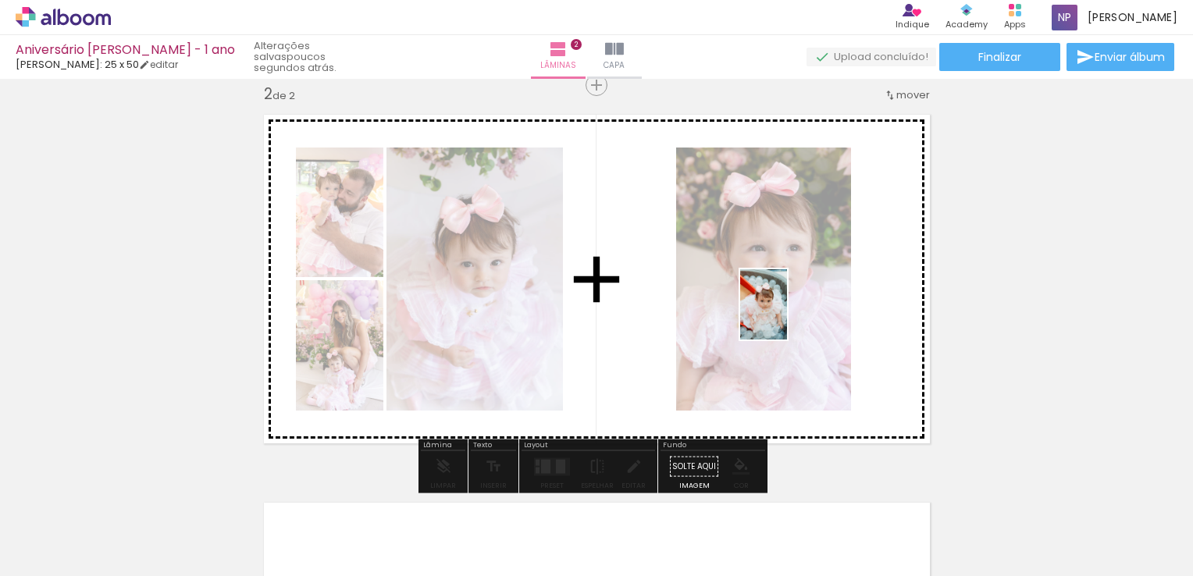
drag, startPoint x: 738, startPoint y: 514, endPoint x: 787, endPoint y: 316, distance: 203.6
click at [787, 316] on quentale-workspace at bounding box center [596, 288] width 1193 height 576
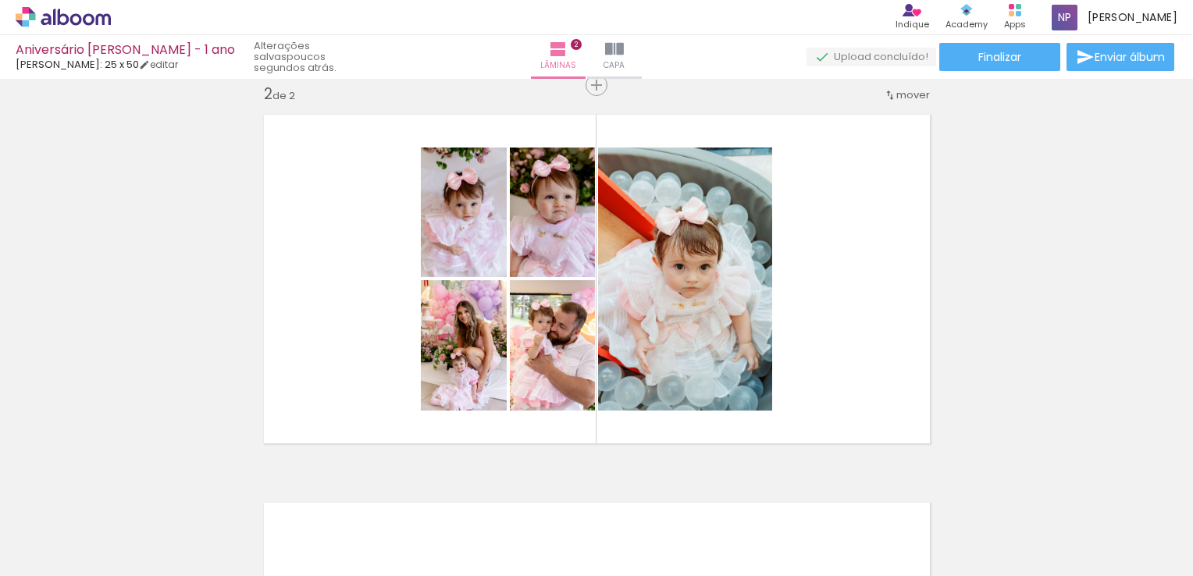
scroll to position [0, 2138]
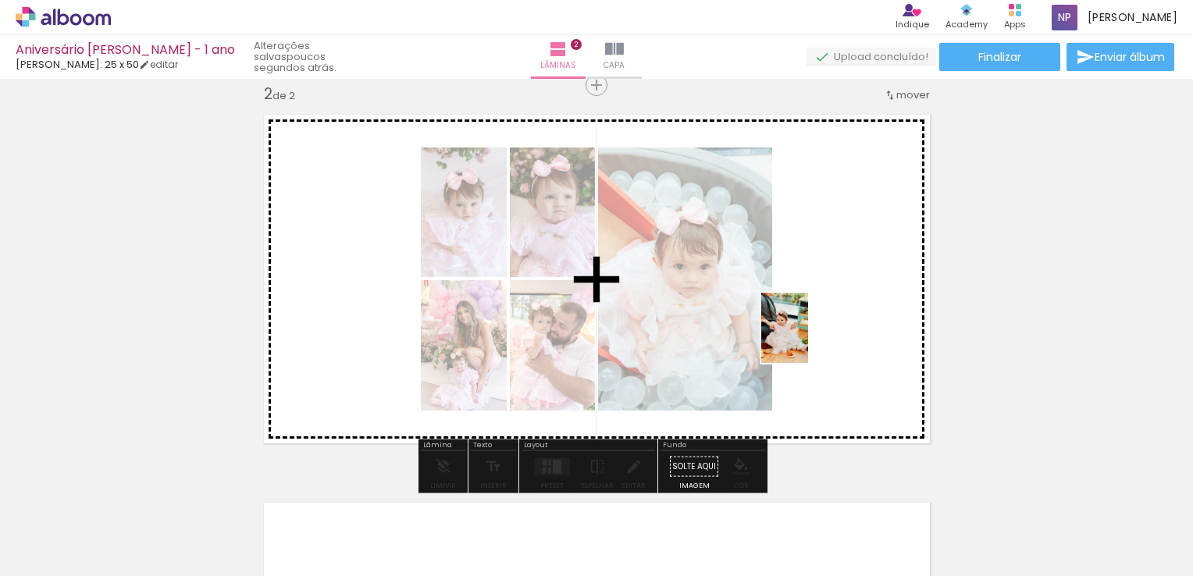
drag, startPoint x: 819, startPoint y: 530, endPoint x: 808, endPoint y: 340, distance: 190.9
click at [808, 340] on quentale-workspace at bounding box center [596, 288] width 1193 height 576
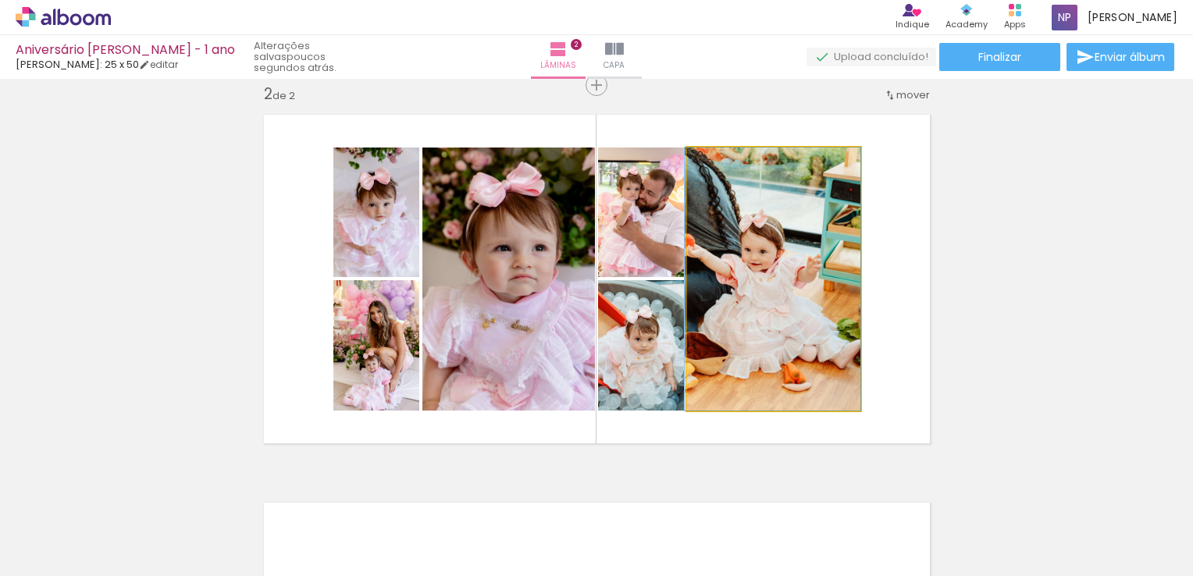
drag, startPoint x: 808, startPoint y: 340, endPoint x: 717, endPoint y: 345, distance: 91.5
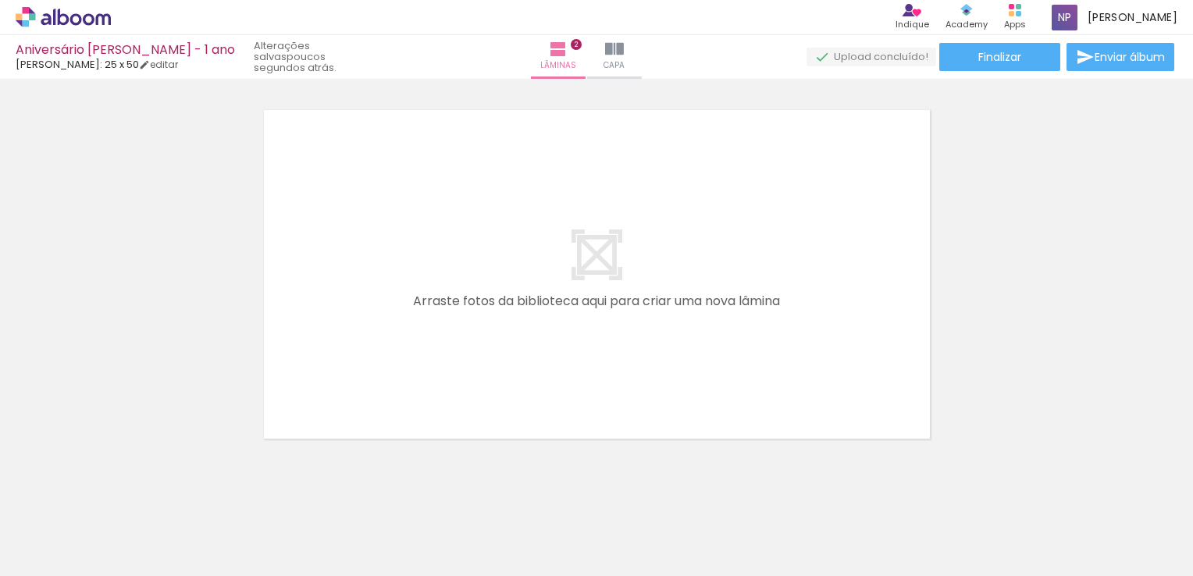
scroll to position [0, 519]
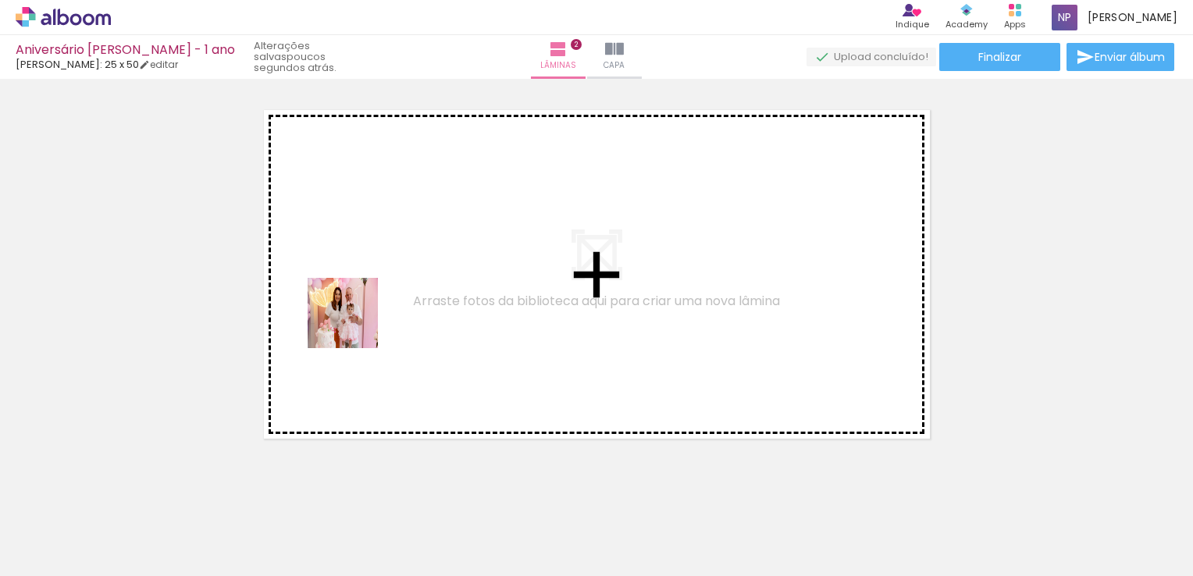
drag, startPoint x: 267, startPoint y: 525, endPoint x: 355, endPoint y: 317, distance: 225.7
click at [355, 317] on quentale-workspace at bounding box center [596, 288] width 1193 height 576
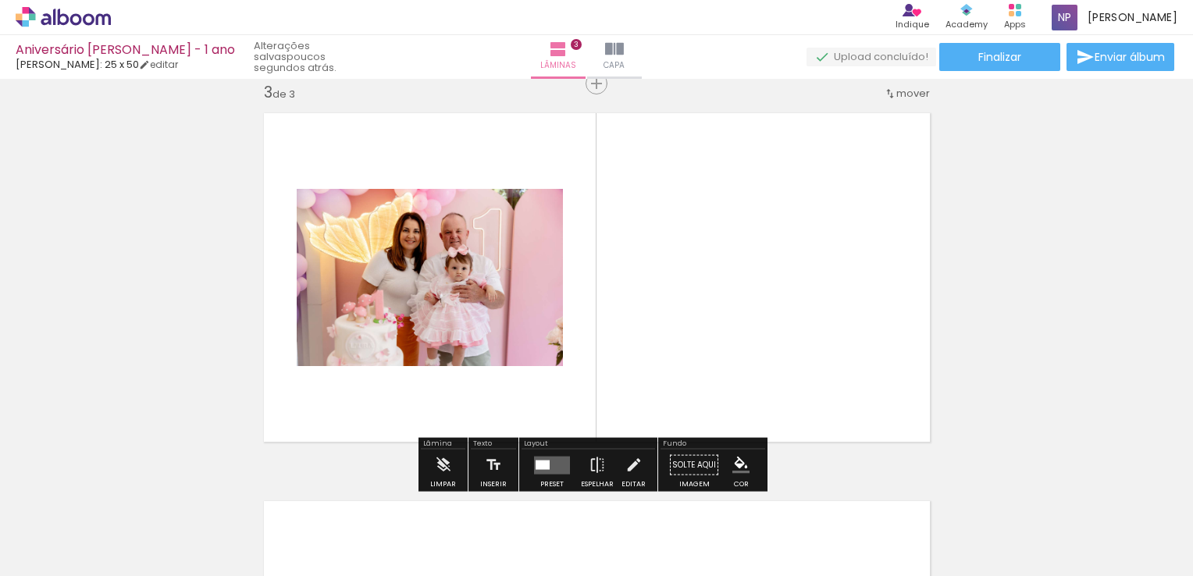
scroll to position [796, 0]
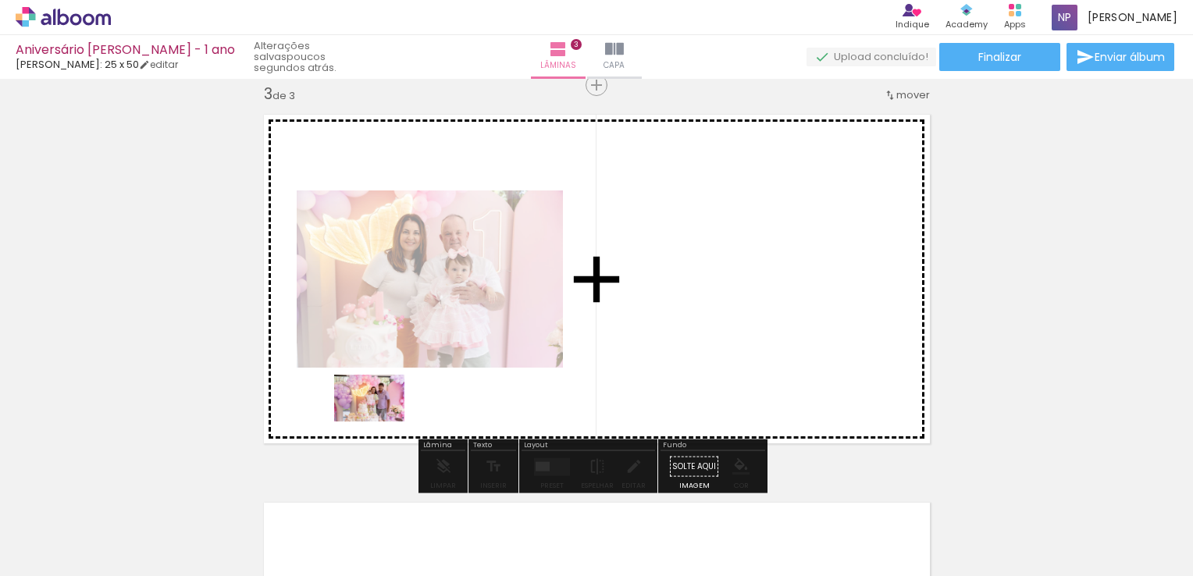
drag, startPoint x: 418, startPoint y: 539, endPoint x: 381, endPoint y: 422, distance: 122.8
click at [381, 422] on quentale-workspace at bounding box center [596, 288] width 1193 height 576
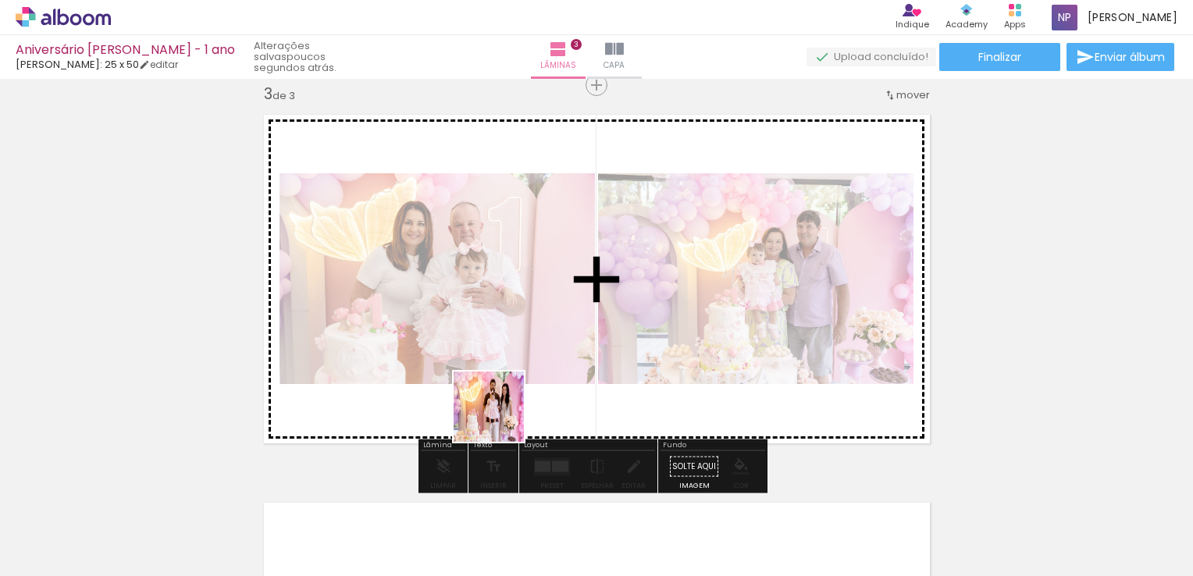
drag, startPoint x: 519, startPoint y: 533, endPoint x: 490, endPoint y: 362, distance: 173.3
click at [490, 362] on quentale-workspace at bounding box center [596, 288] width 1193 height 576
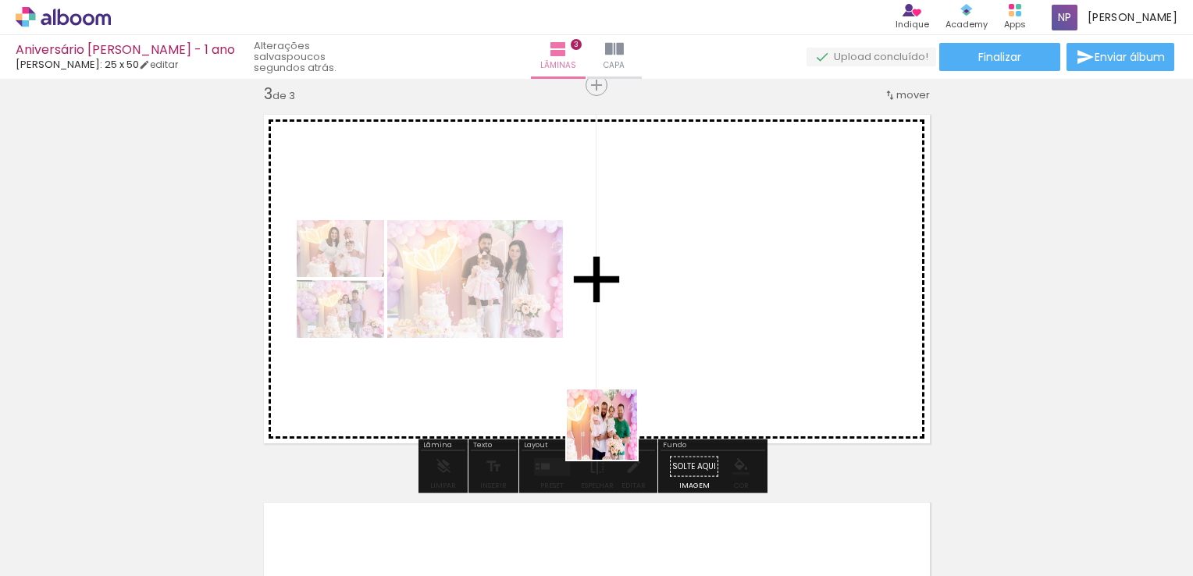
drag, startPoint x: 609, startPoint y: 535, endPoint x: 627, endPoint y: 374, distance: 161.9
click at [627, 374] on quentale-workspace at bounding box center [596, 288] width 1193 height 576
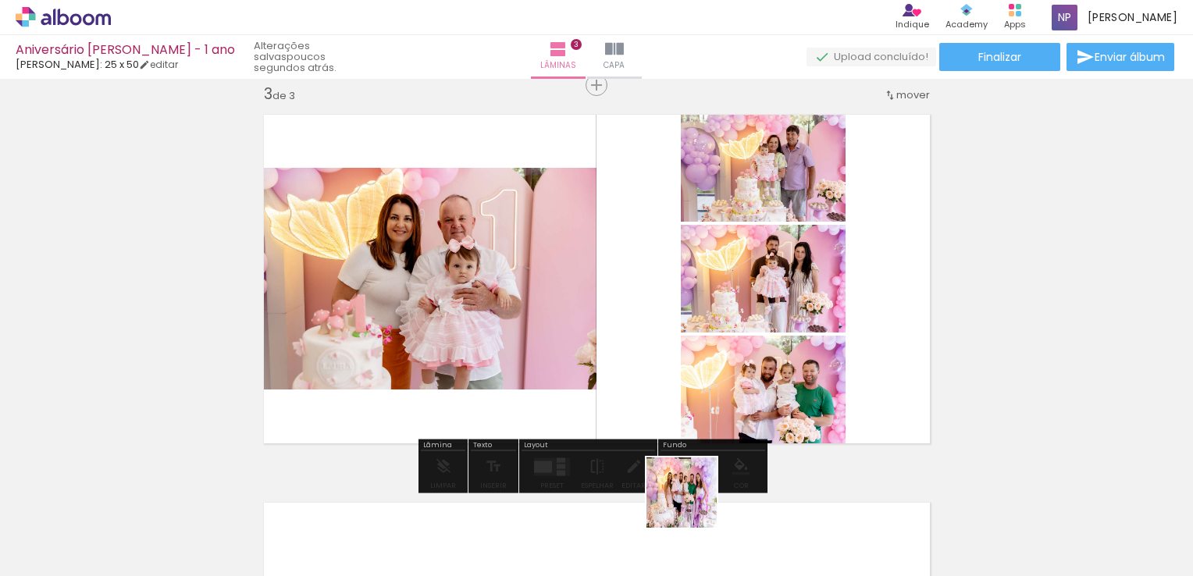
drag, startPoint x: 697, startPoint y: 528, endPoint x: 676, endPoint y: 375, distance: 154.4
click at [676, 375] on quentale-workspace at bounding box center [596, 288] width 1193 height 576
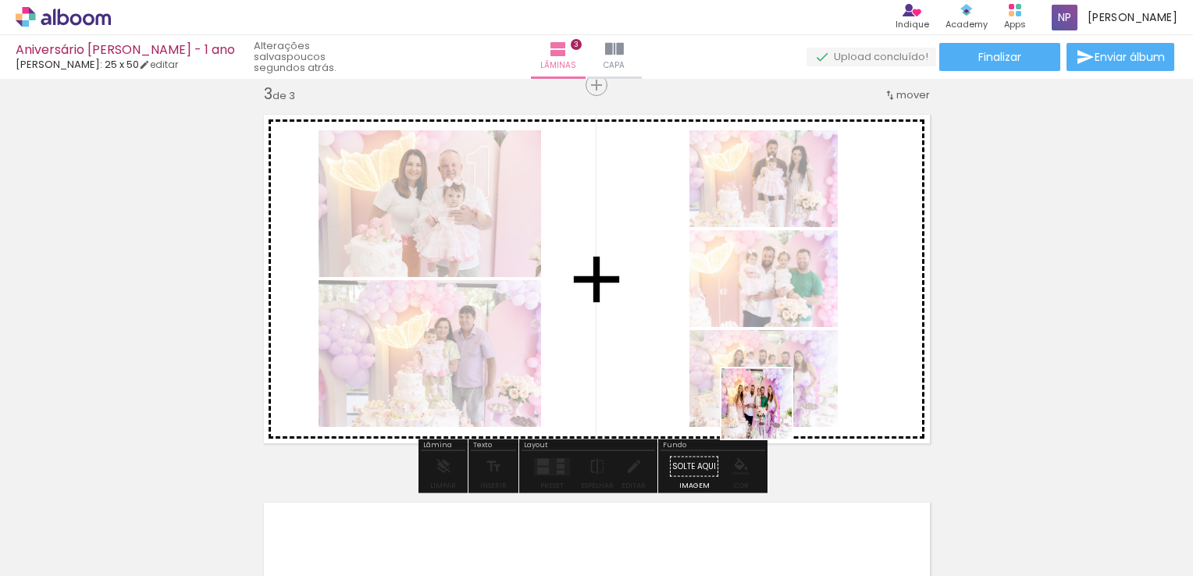
drag, startPoint x: 777, startPoint y: 520, endPoint x: 769, endPoint y: 402, distance: 118.2
click at [769, 402] on quentale-workspace at bounding box center [596, 288] width 1193 height 576
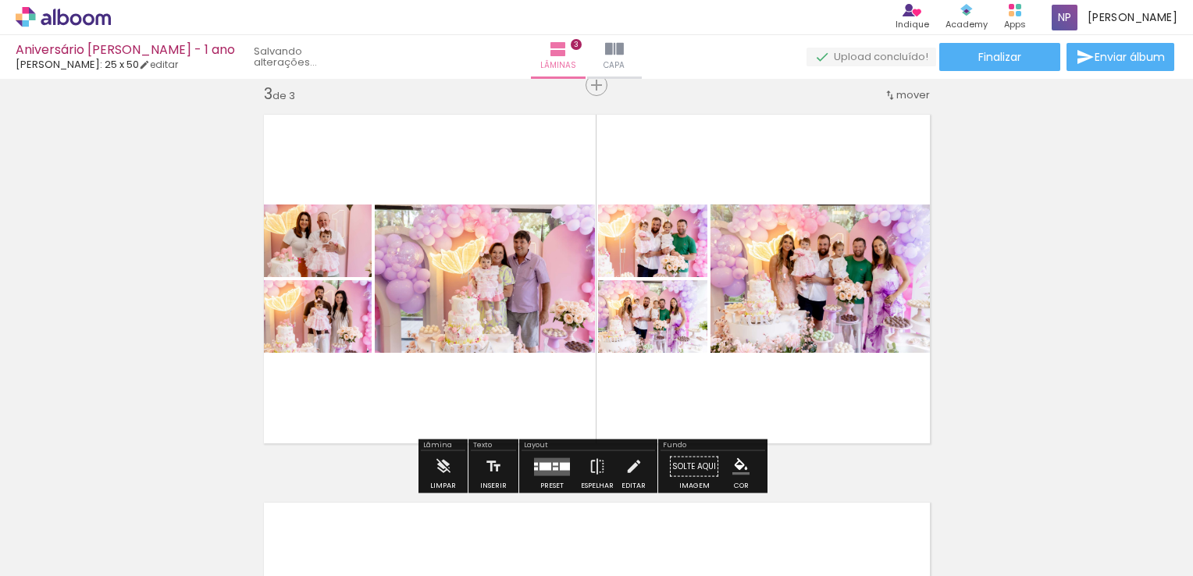
click at [351, 519] on div at bounding box center [336, 524] width 77 height 52
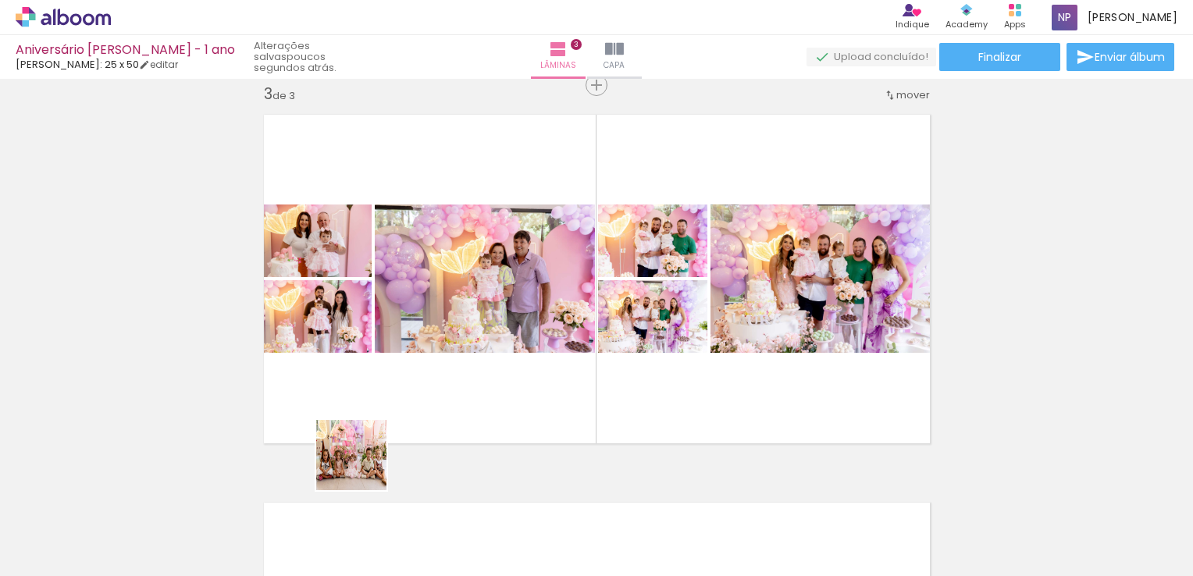
drag, startPoint x: 351, startPoint y: 519, endPoint x: 385, endPoint y: 406, distance: 118.3
click at [385, 406] on quentale-workspace at bounding box center [596, 288] width 1193 height 576
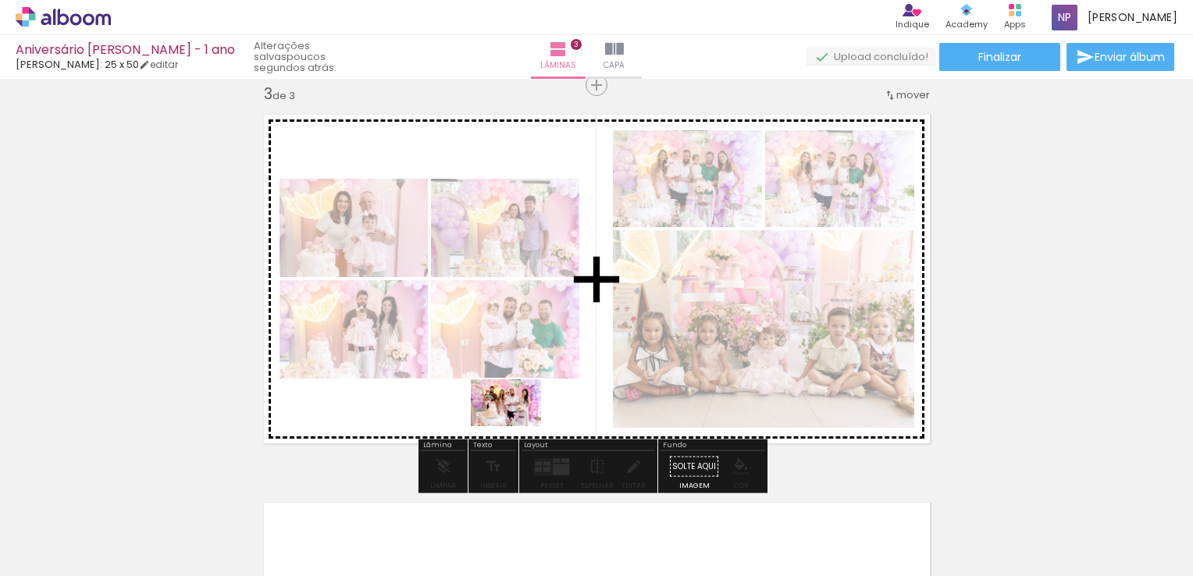
drag, startPoint x: 868, startPoint y: 518, endPoint x: 513, endPoint y: 425, distance: 366.6
click at [513, 425] on quentale-workspace at bounding box center [596, 288] width 1193 height 576
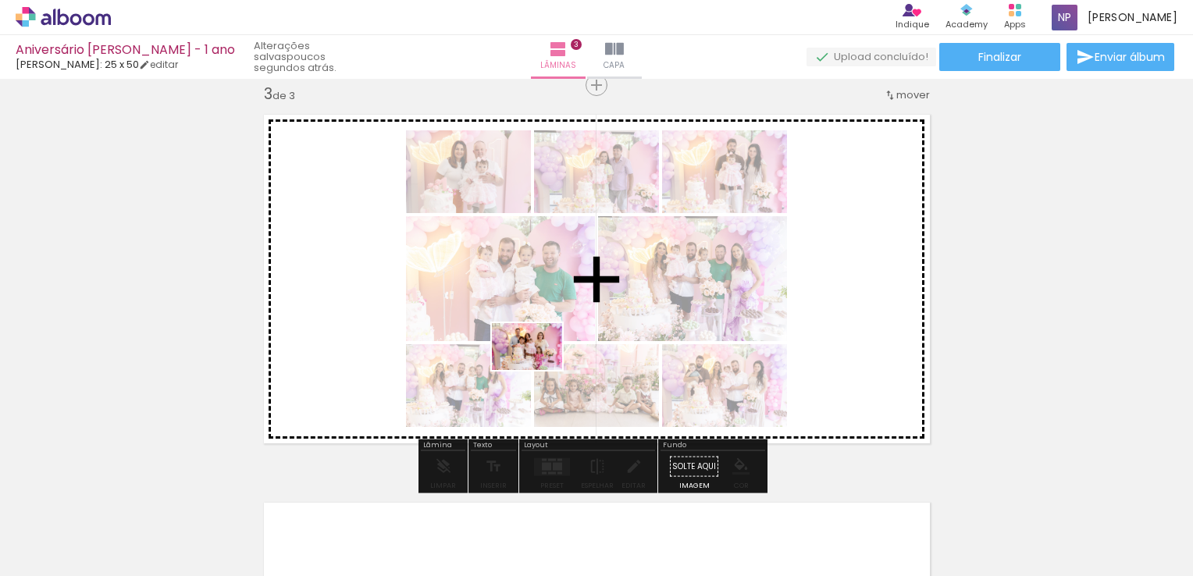
drag, startPoint x: 941, startPoint y: 517, endPoint x: 487, endPoint y: 354, distance: 482.2
click at [487, 354] on quentale-workspace at bounding box center [596, 288] width 1193 height 576
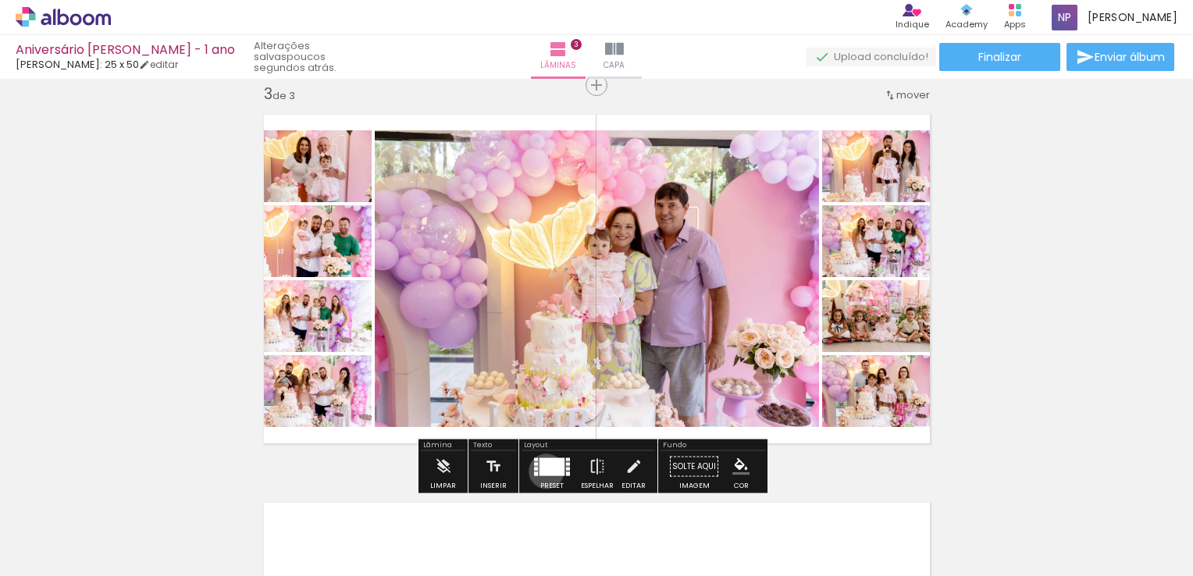
click at [543, 471] on div at bounding box center [552, 467] width 25 height 18
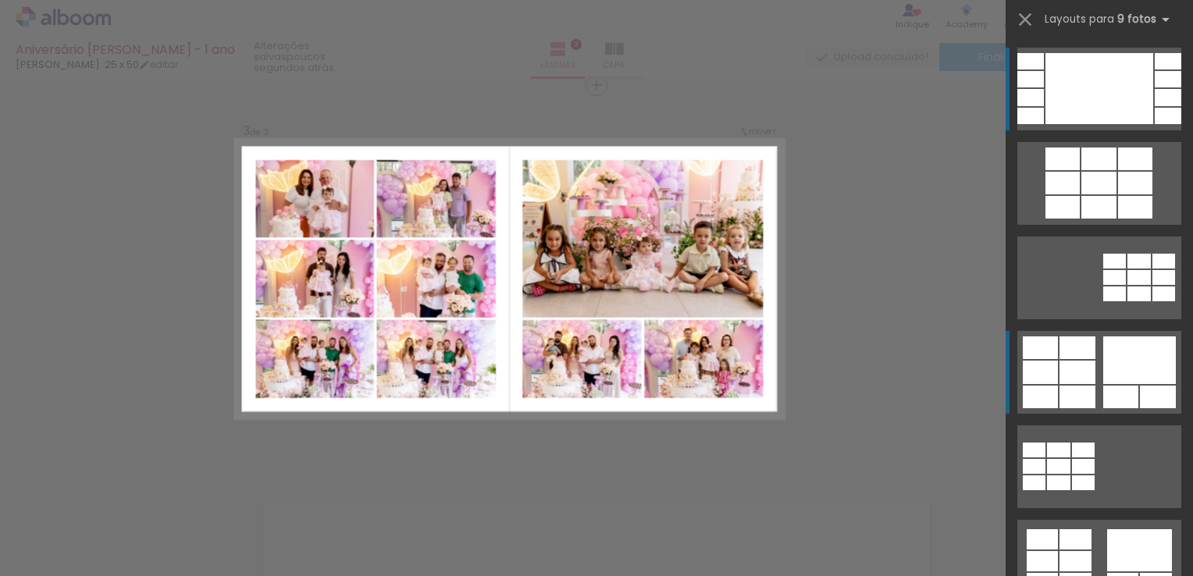
click at [1035, 369] on div at bounding box center [1040, 372] width 35 height 23
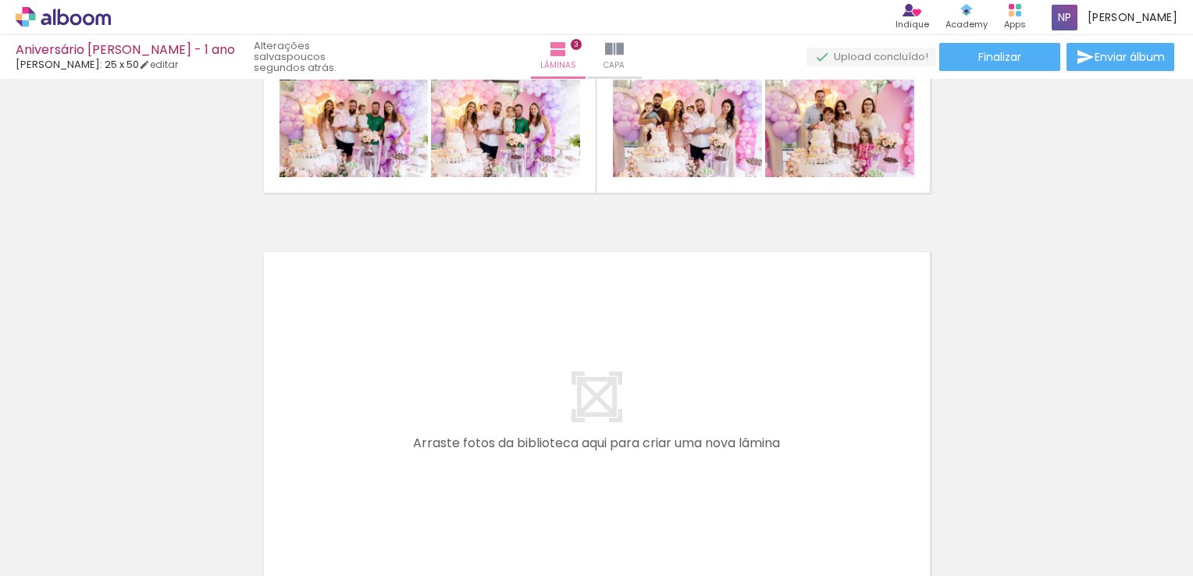
scroll to position [1144, 0]
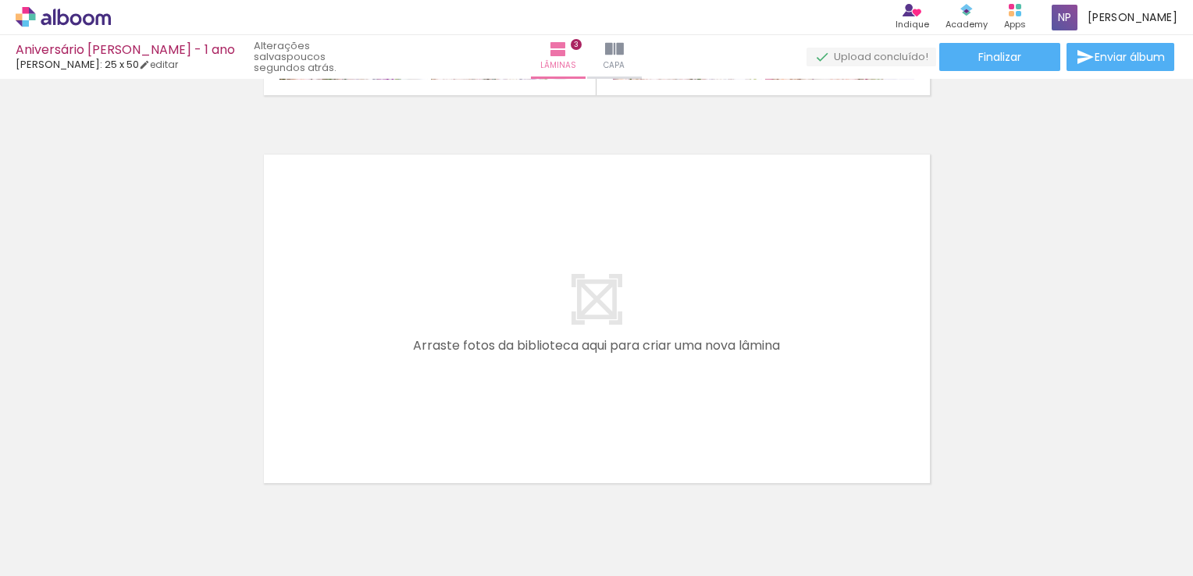
click at [794, 369] on quentale-layouter at bounding box center [597, 318] width 687 height 349
click at [350, 537] on div at bounding box center [334, 524] width 77 height 52
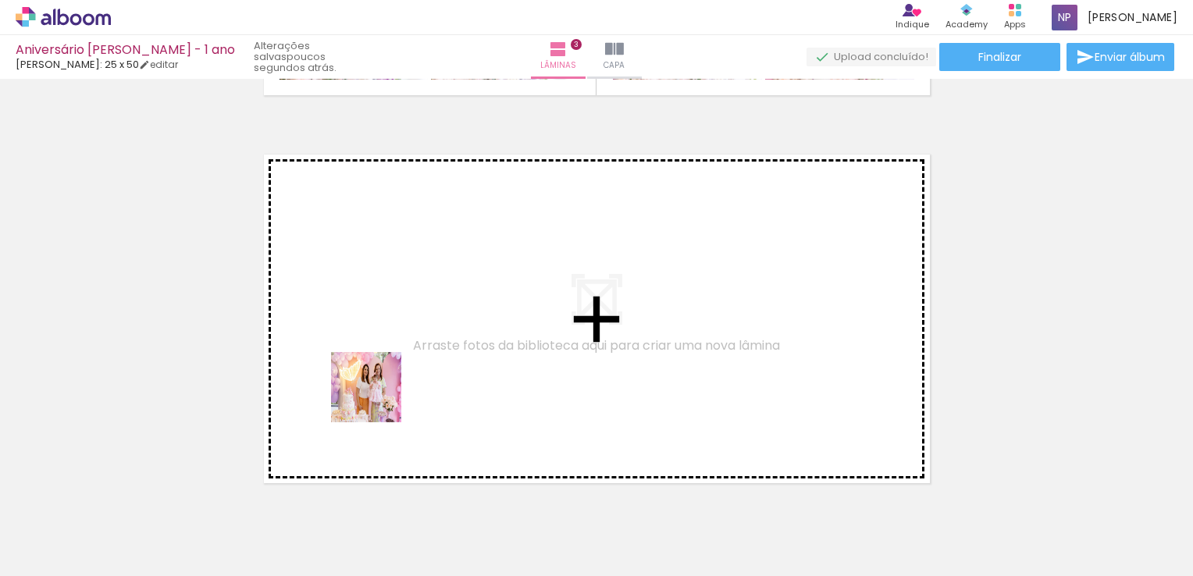
drag, startPoint x: 353, startPoint y: 533, endPoint x: 378, endPoint y: 398, distance: 137.4
click at [378, 398] on quentale-workspace at bounding box center [596, 288] width 1193 height 576
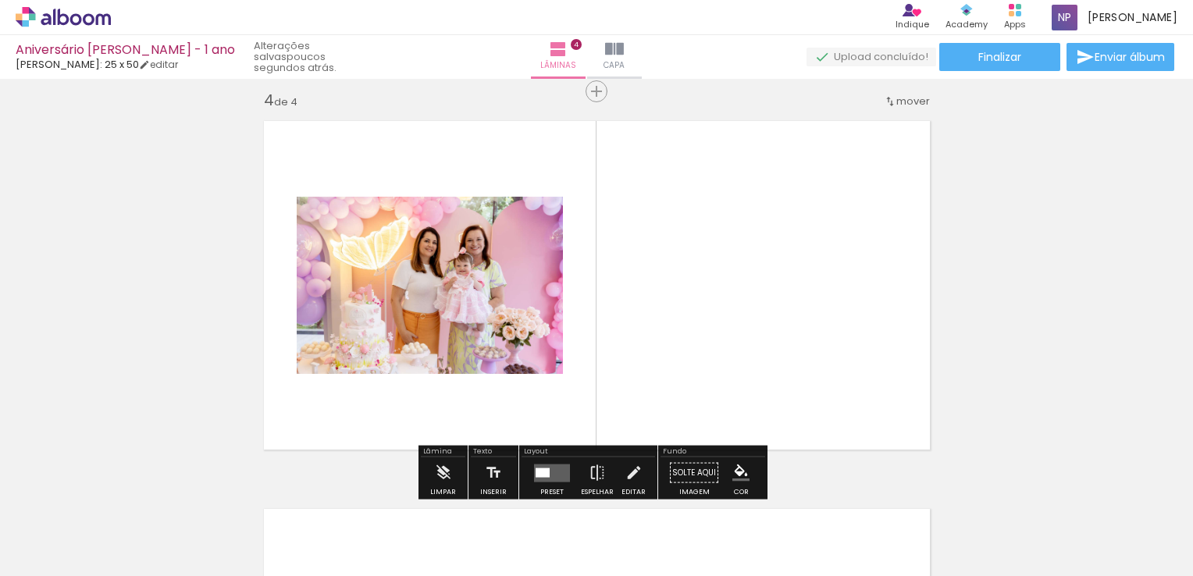
scroll to position [1184, 0]
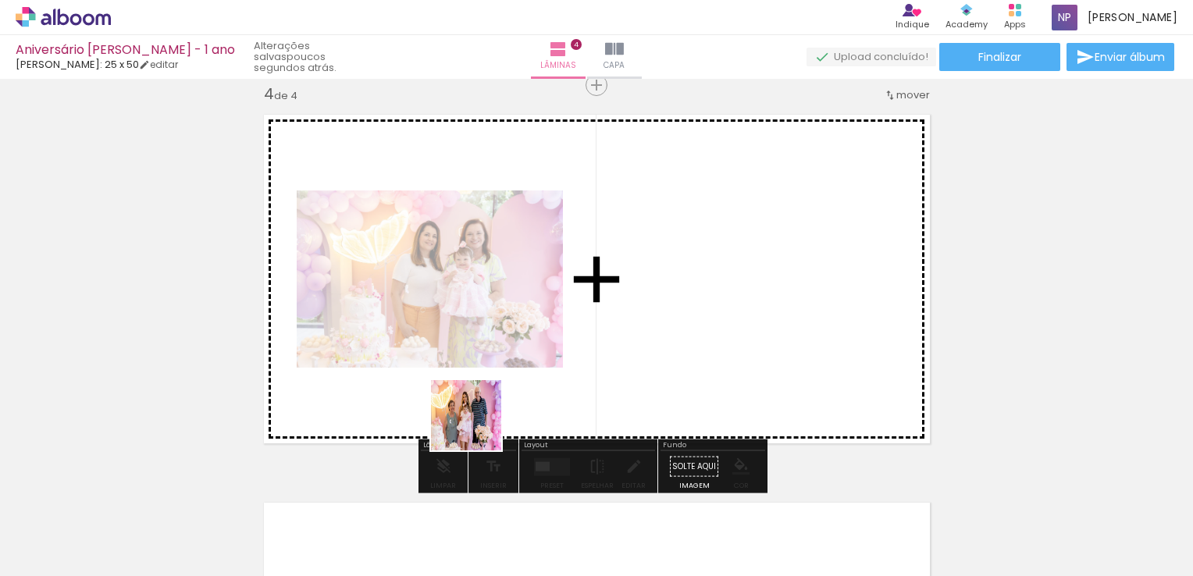
drag, startPoint x: 444, startPoint y: 526, endPoint x: 480, endPoint y: 422, distance: 110.7
click at [480, 422] on quentale-workspace at bounding box center [596, 288] width 1193 height 576
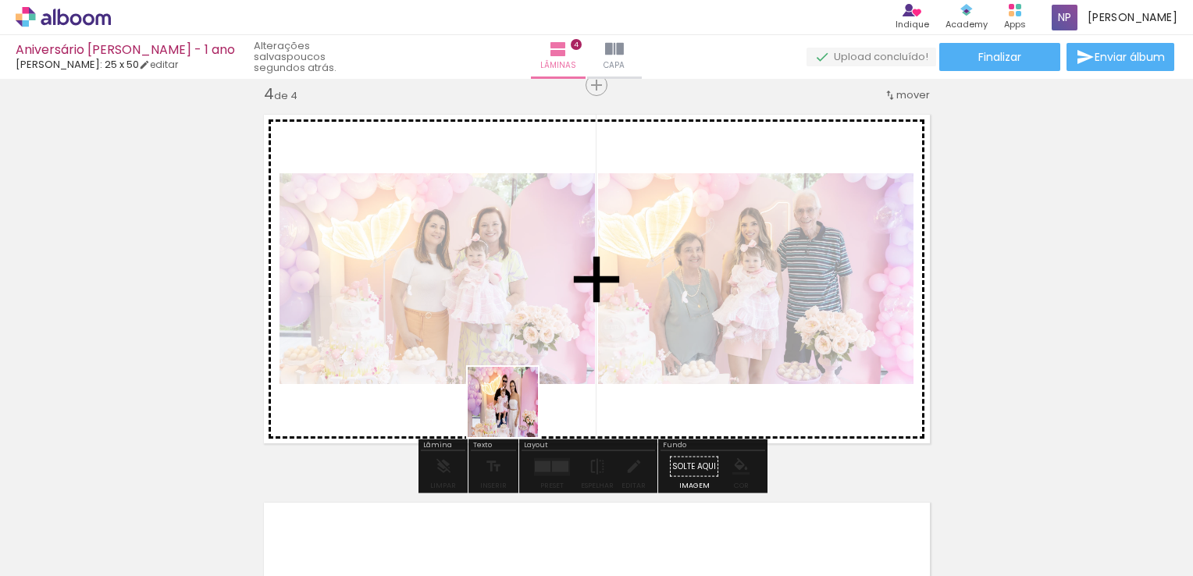
drag, startPoint x: 516, startPoint y: 525, endPoint x: 512, endPoint y: 390, distance: 135.2
click at [512, 390] on quentale-workspace at bounding box center [596, 288] width 1193 height 576
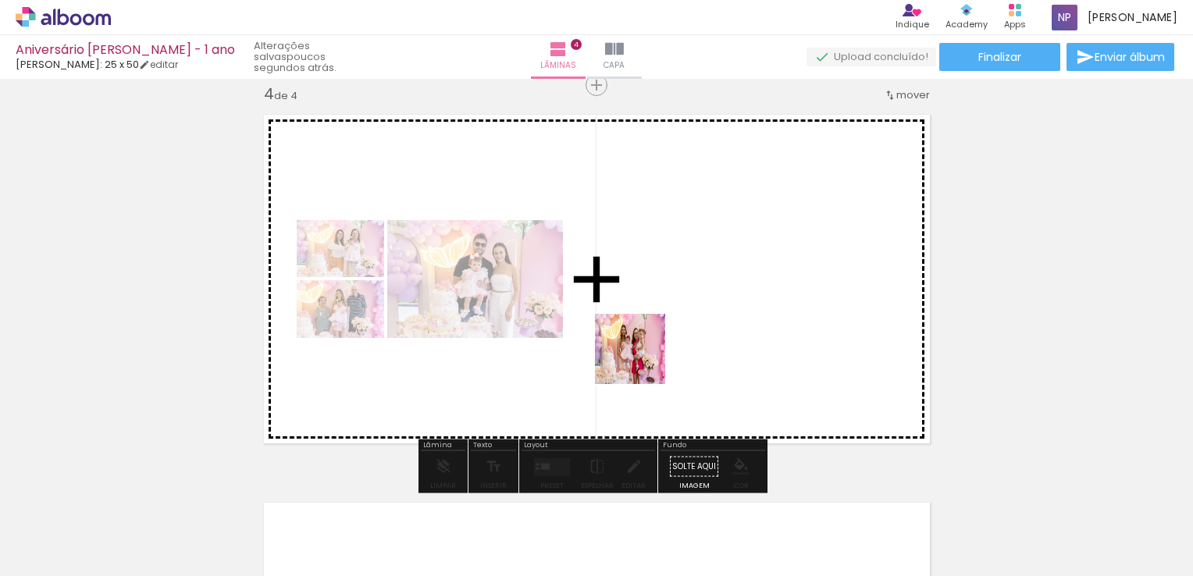
drag, startPoint x: 608, startPoint y: 540, endPoint x: 651, endPoint y: 330, distance: 214.4
click at [651, 330] on quentale-workspace at bounding box center [596, 288] width 1193 height 576
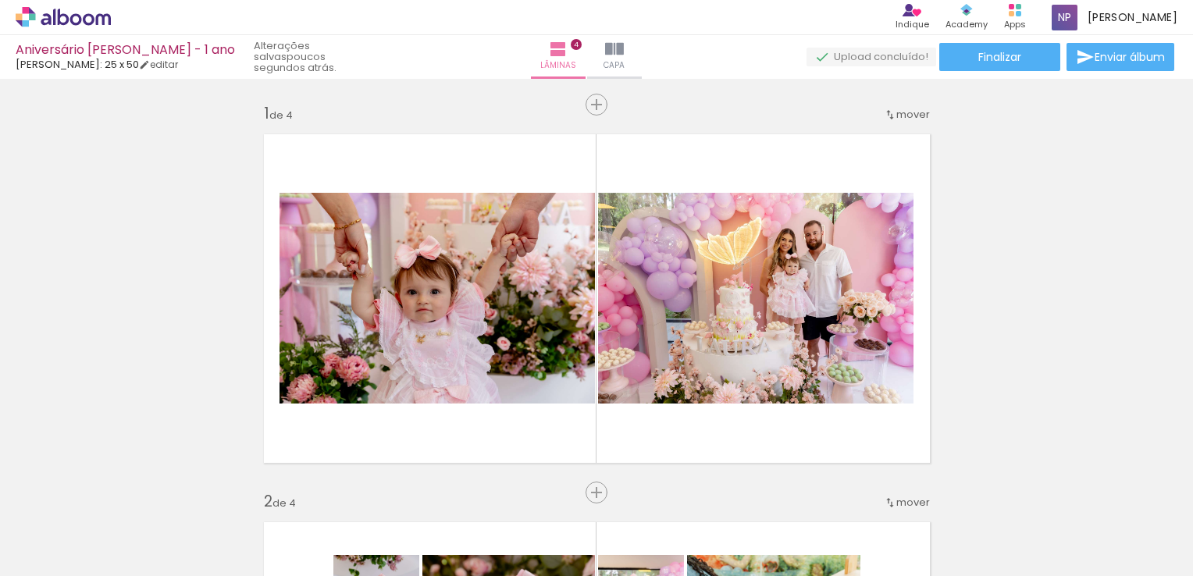
scroll to position [0, 1222]
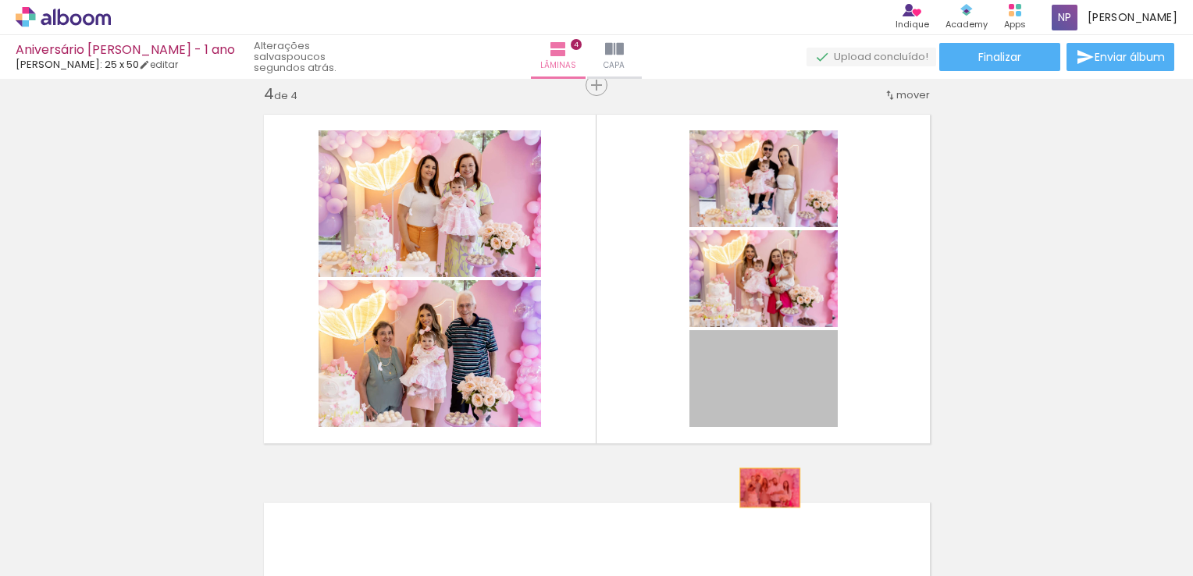
drag, startPoint x: 778, startPoint y: 376, endPoint x: 762, endPoint y: 505, distance: 129.8
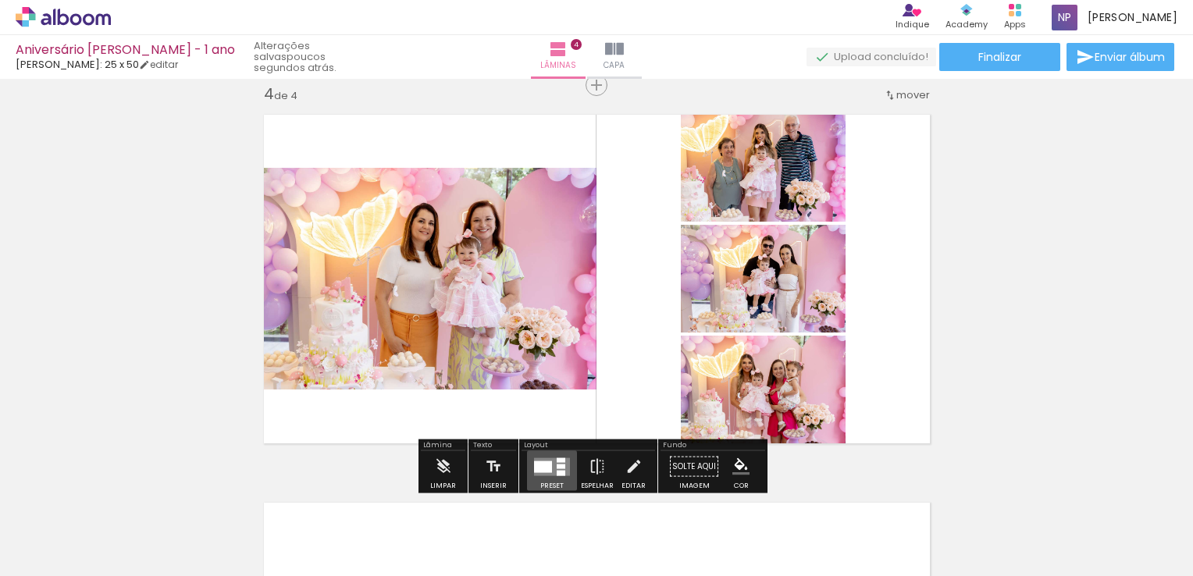
click at [542, 469] on div at bounding box center [543, 467] width 18 height 12
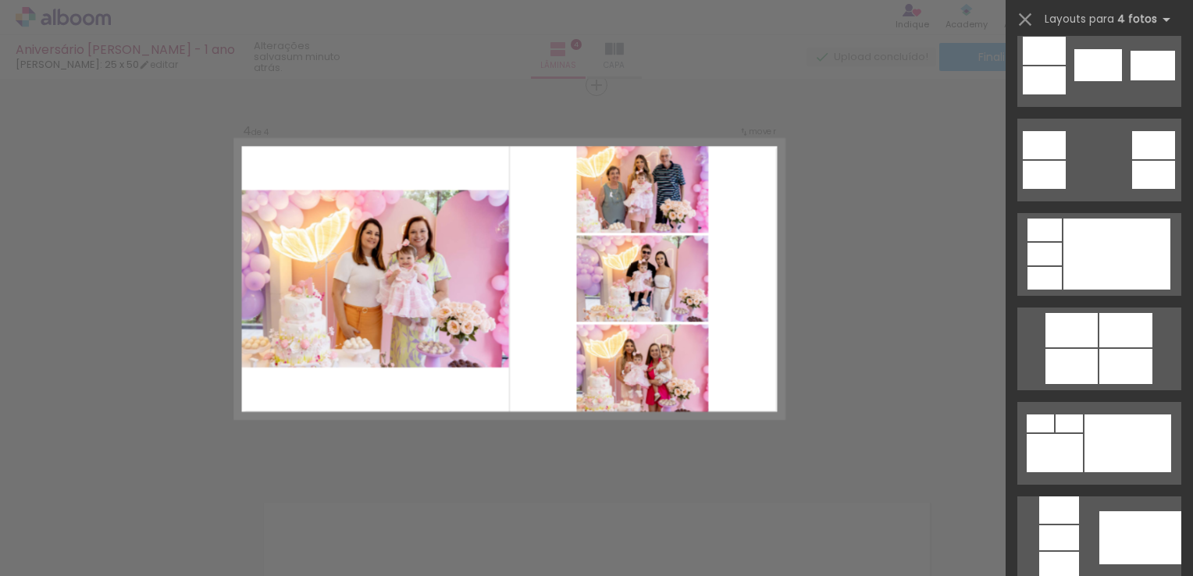
scroll to position [594, 0]
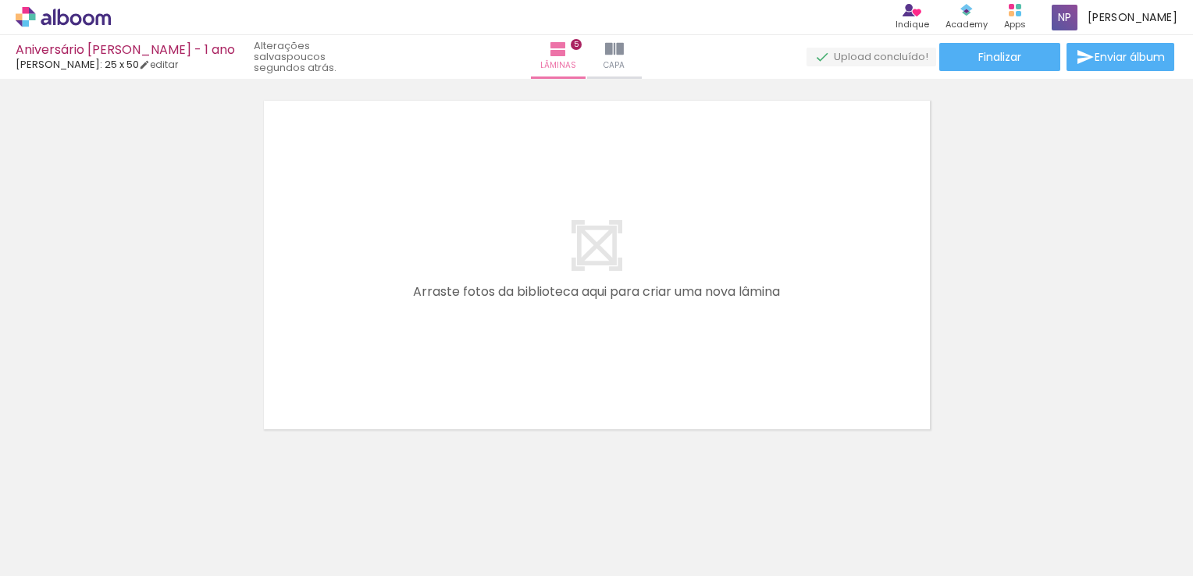
scroll to position [1989, 0]
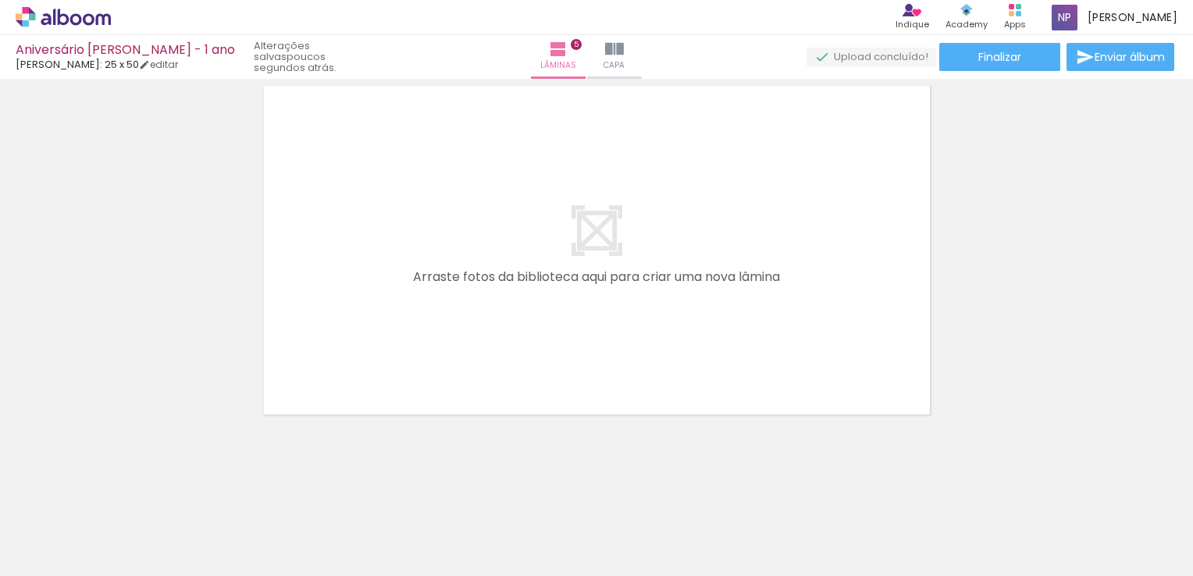
click at [721, 280] on quentale-layouter at bounding box center [597, 250] width 687 height 349
drag, startPoint x: 606, startPoint y: 535, endPoint x: 473, endPoint y: 320, distance: 252.9
click at [473, 320] on quentale-workspace at bounding box center [596, 288] width 1193 height 576
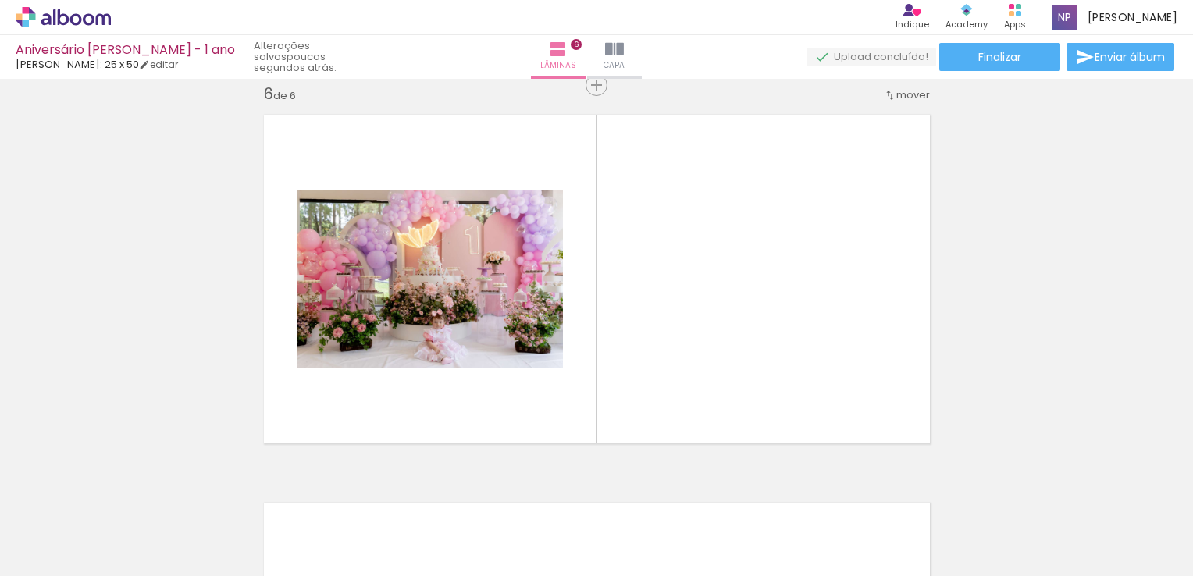
scroll to position [0, 0]
